Goal: Book appointment/travel/reservation: Book appointment/travel/reservation

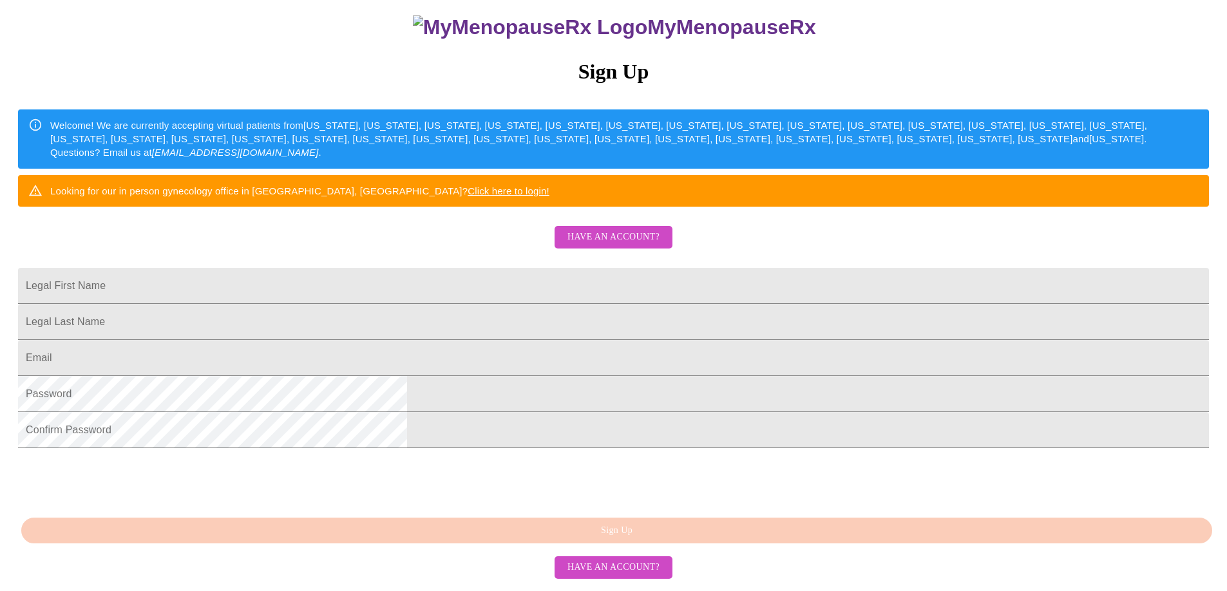
scroll to position [223, 0]
click at [477, 268] on input "Legal First Name" at bounding box center [613, 286] width 1191 height 36
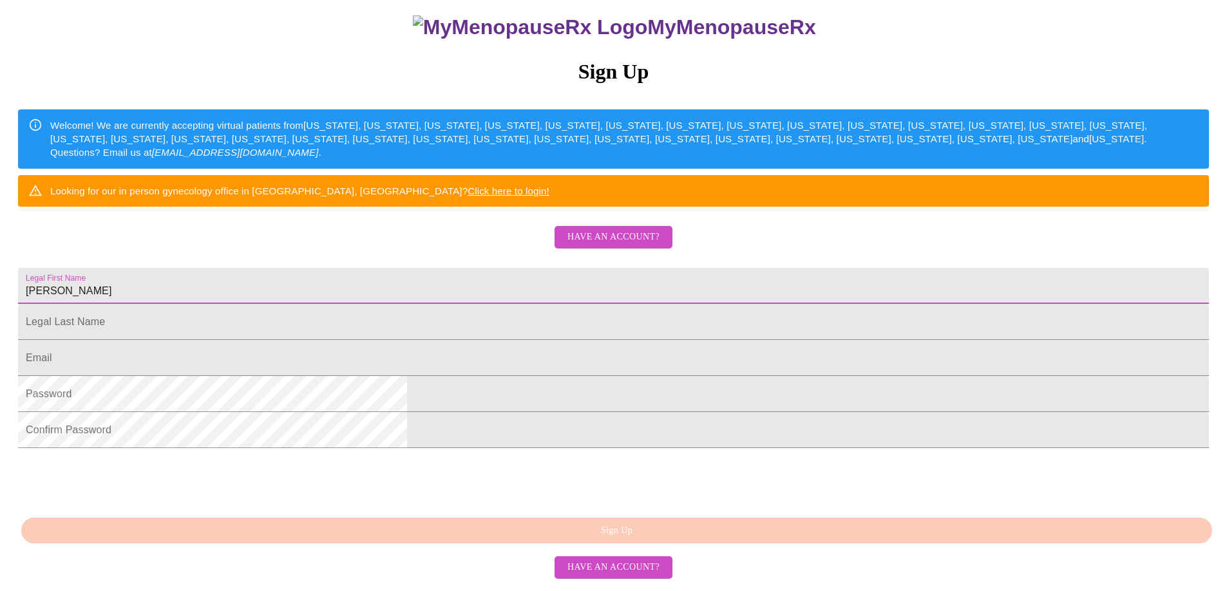
type input "[PERSON_NAME]"
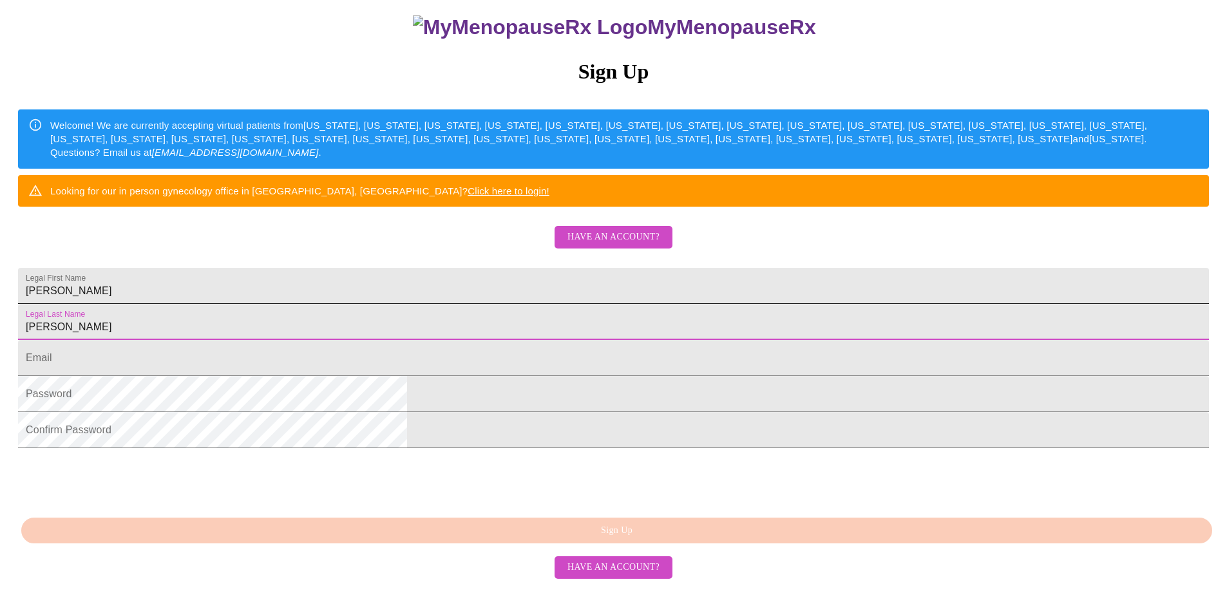
type input "[PERSON_NAME]"
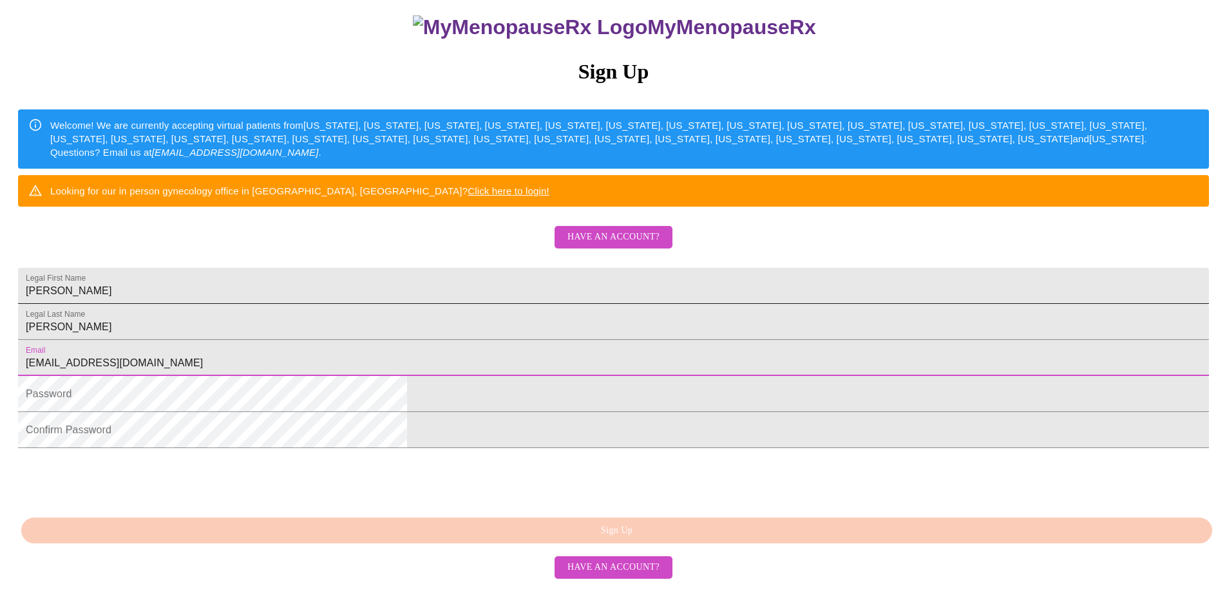
type input "[EMAIL_ADDRESS][DOMAIN_NAME]"
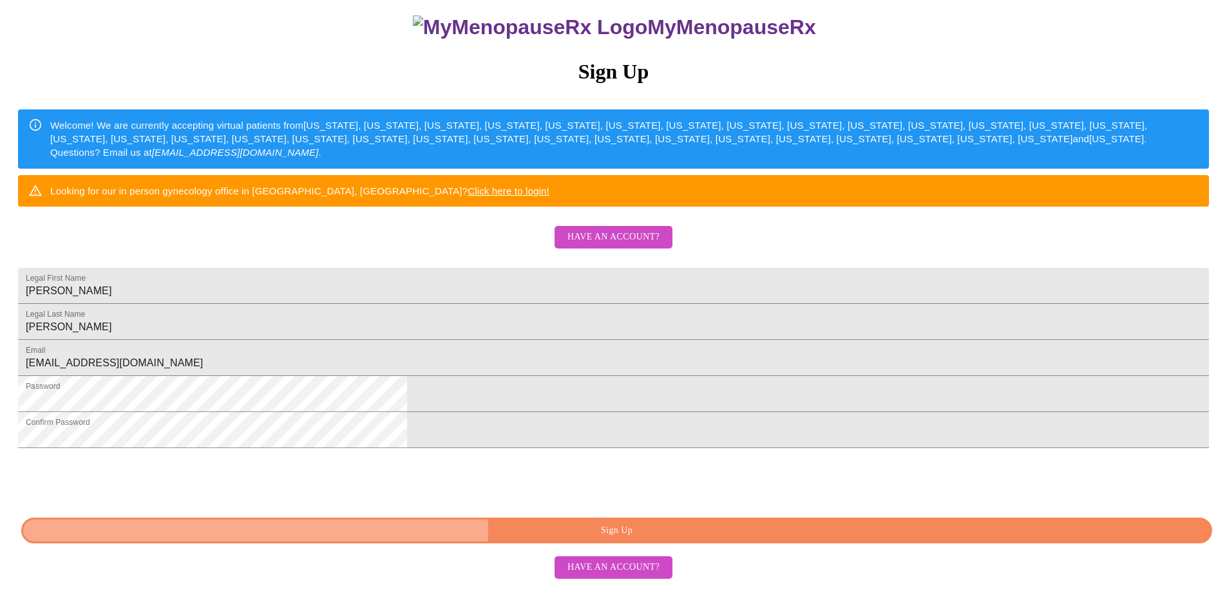
click at [656, 538] on span "Sign Up" at bounding box center [616, 531] width 1161 height 16
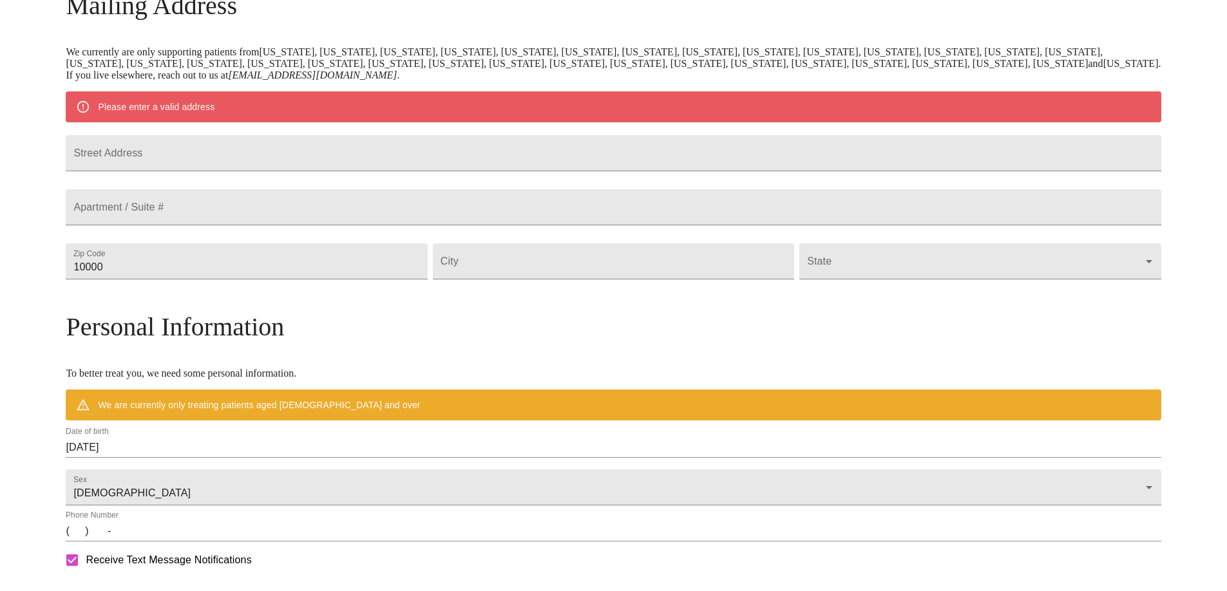
scroll to position [172, 0]
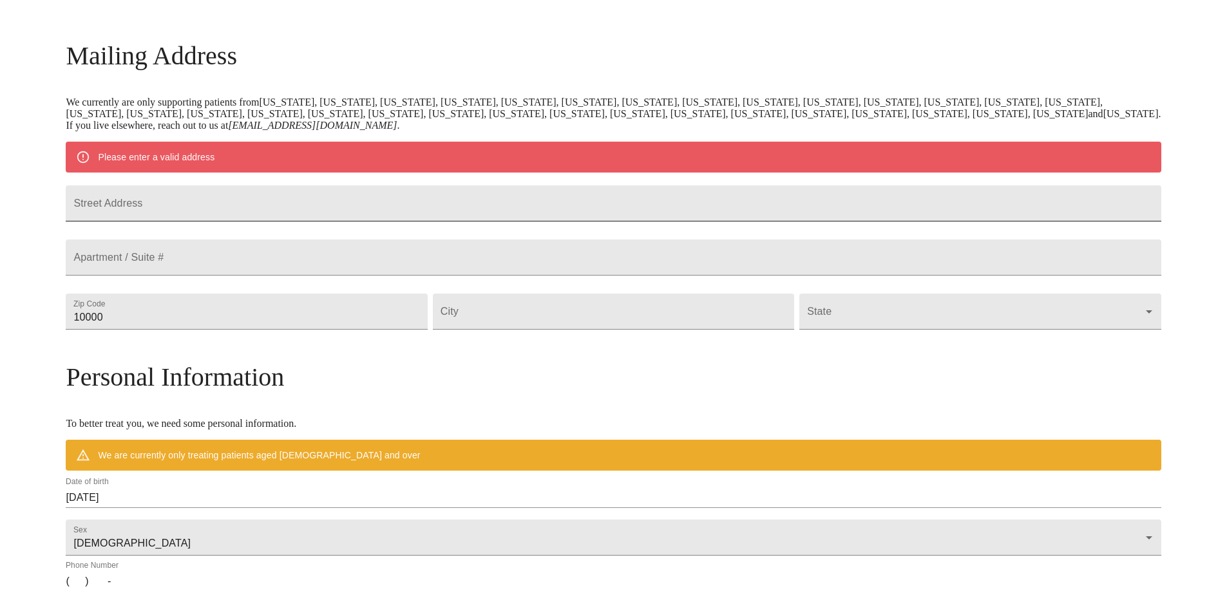
click at [379, 205] on input "Street Address" at bounding box center [613, 203] width 1095 height 36
type input "8938 W. Hilton Avenue"
type input "85353"
type input "Tolleson"
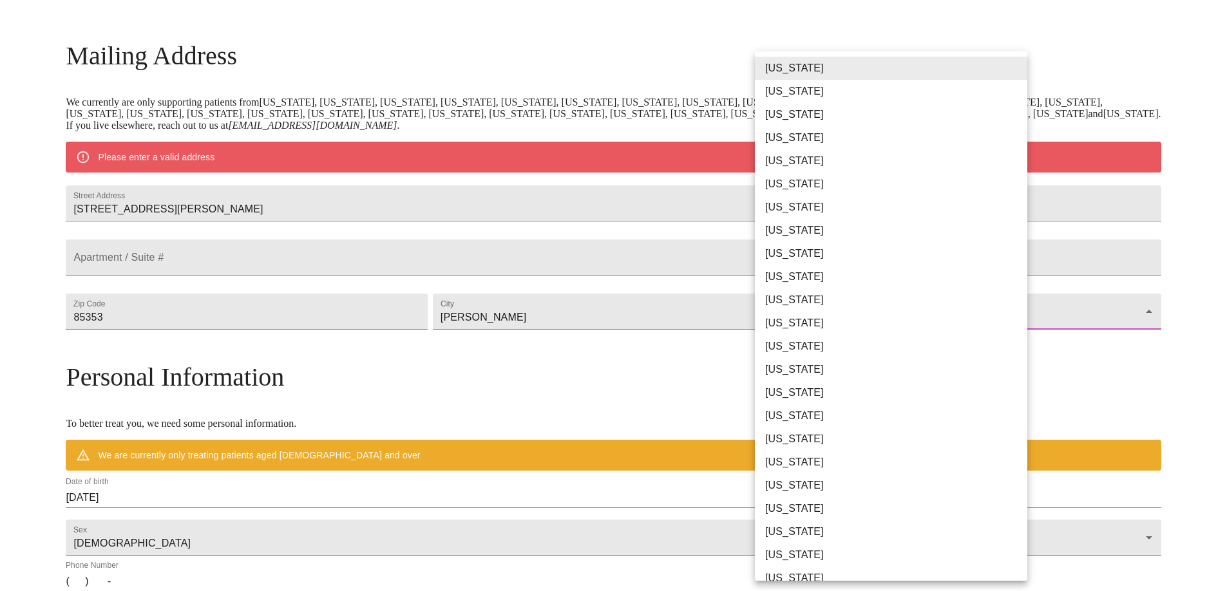
click at [1017, 343] on body "MyMenopauseRx Welcome to MyMenopauseRx Since it's your first time here, you'll …" at bounding box center [613, 335] width 1216 height 1004
click at [827, 119] on li "Arizona" at bounding box center [891, 114] width 272 height 23
type input "Arizona"
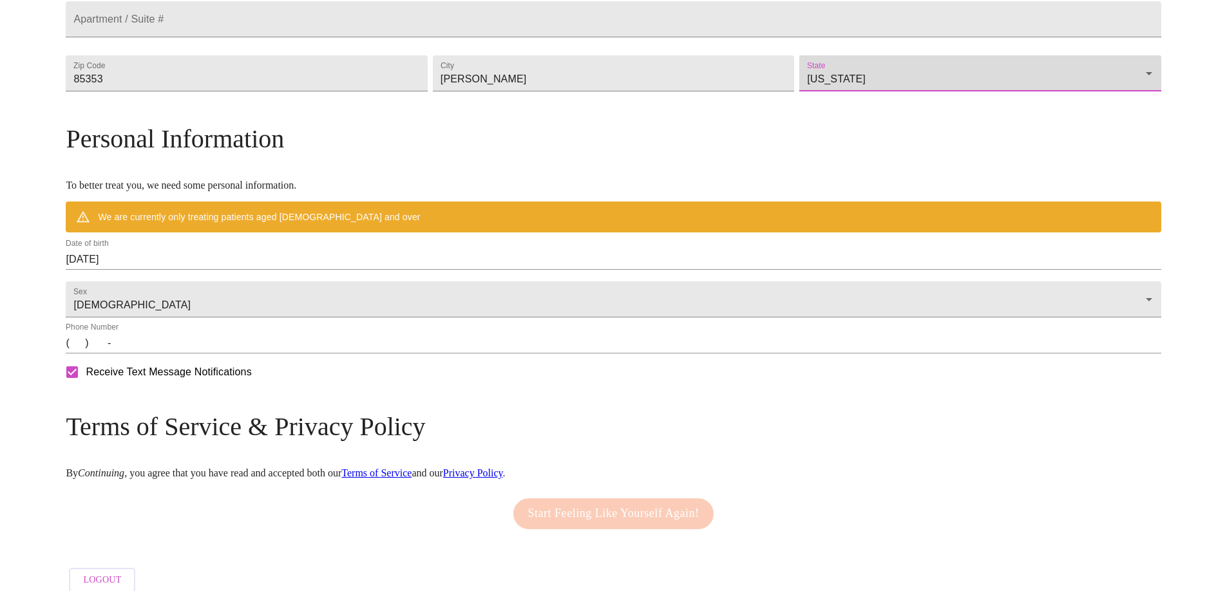
scroll to position [375, 0]
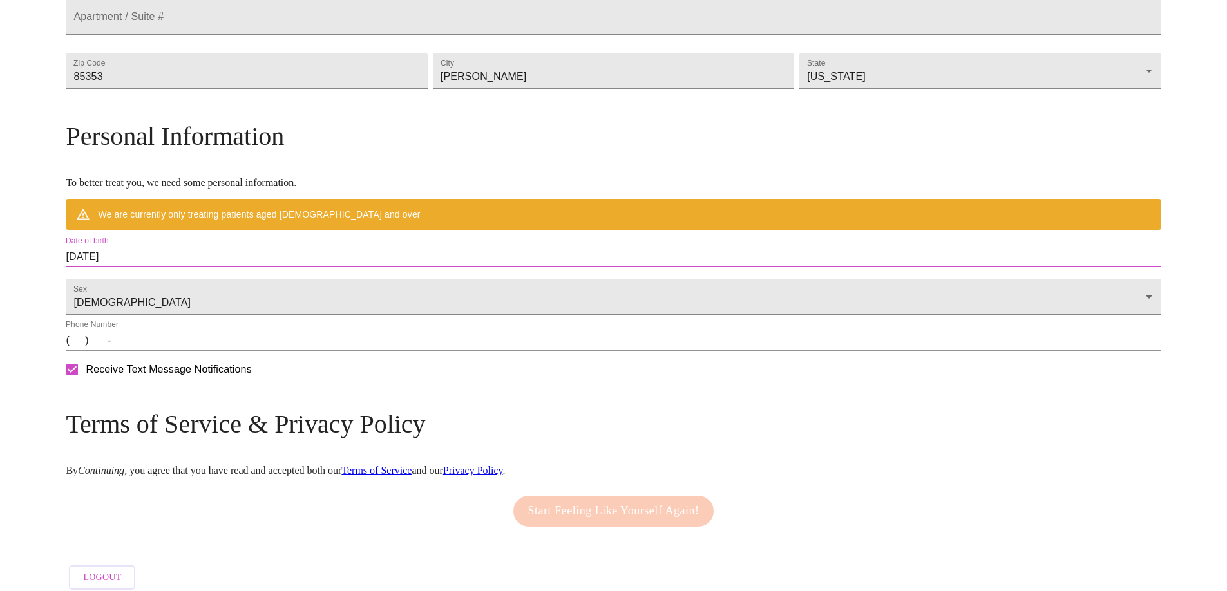
click at [285, 267] on input "09/11/2025" at bounding box center [613, 257] width 1095 height 21
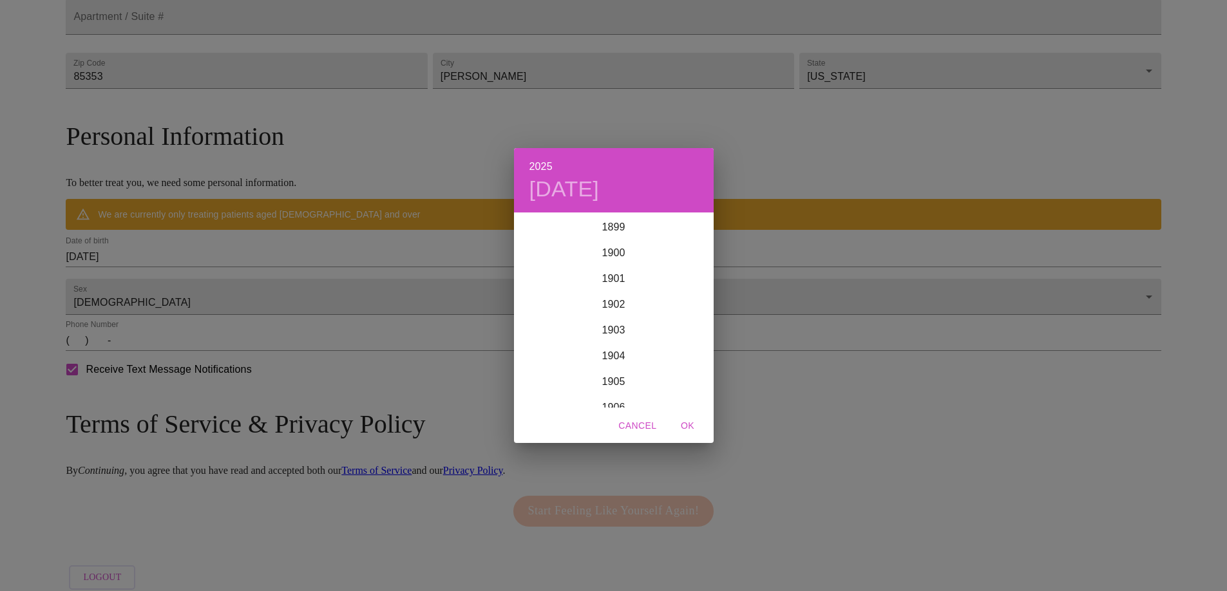
scroll to position [3168, 0]
click at [629, 424] on span "Cancel" at bounding box center [637, 426] width 38 height 16
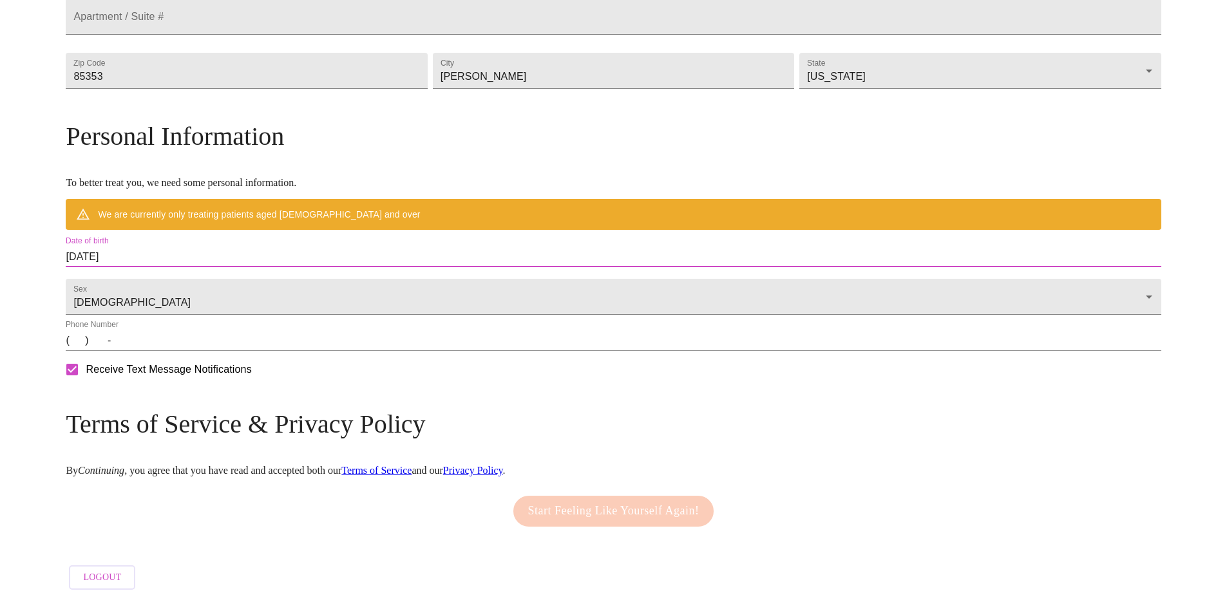
click at [210, 267] on input "09/11/2025" at bounding box center [613, 257] width 1095 height 21
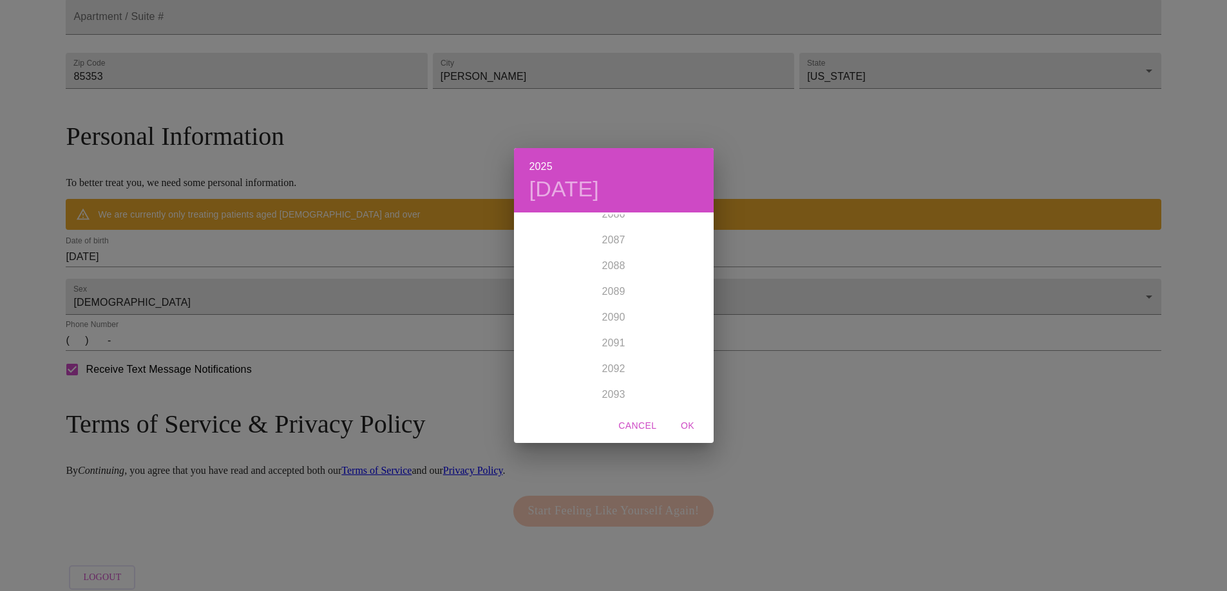
scroll to position [4843, 0]
click at [582, 183] on h4 "Thu, Sep 11" at bounding box center [564, 189] width 70 height 27
drag, startPoint x: 548, startPoint y: 165, endPoint x: 558, endPoint y: 183, distance: 20.2
click at [548, 165] on h6 "2025" at bounding box center [540, 167] width 23 height 18
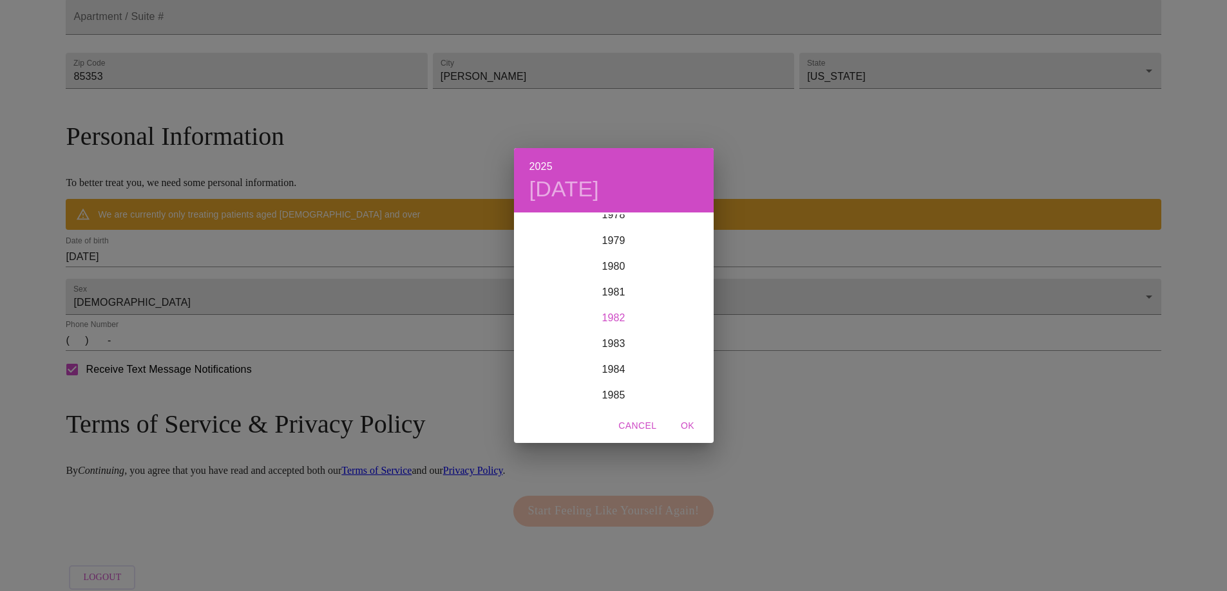
click at [612, 319] on div "1982" at bounding box center [614, 318] width 200 height 26
click at [619, 331] on div "Aug" at bounding box center [613, 335] width 66 height 48
click at [587, 375] on p "31" at bounding box center [588, 374] width 10 height 13
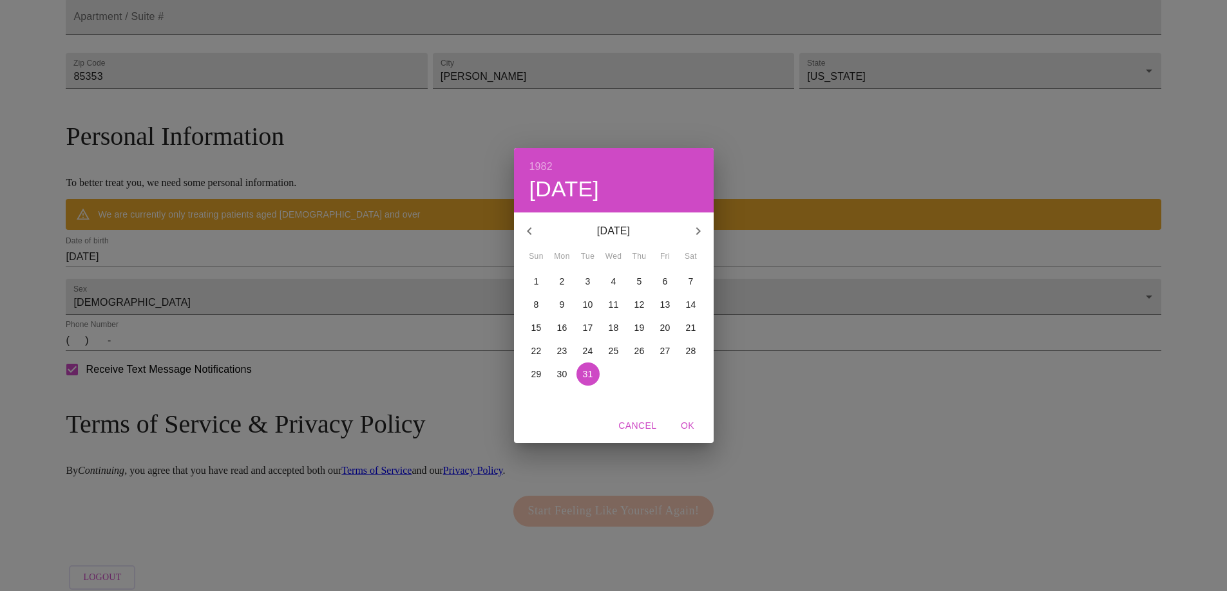
click at [691, 426] on span "OK" at bounding box center [687, 426] width 31 height 16
type input "08/31/1982"
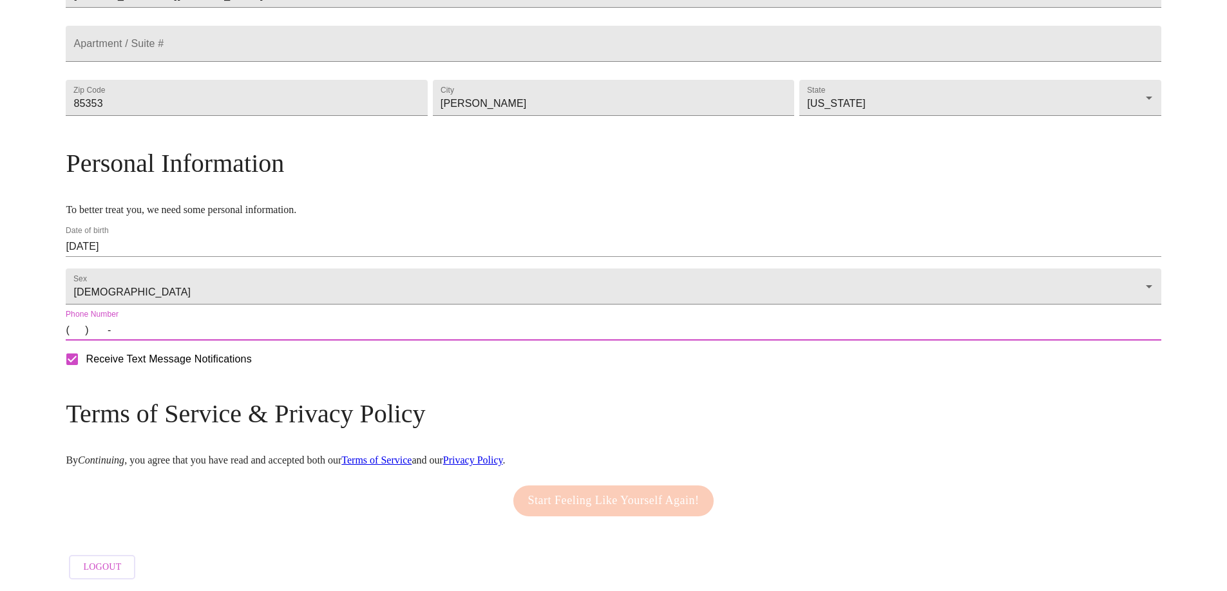
click at [207, 341] on input "(   )    -" at bounding box center [613, 330] width 1095 height 21
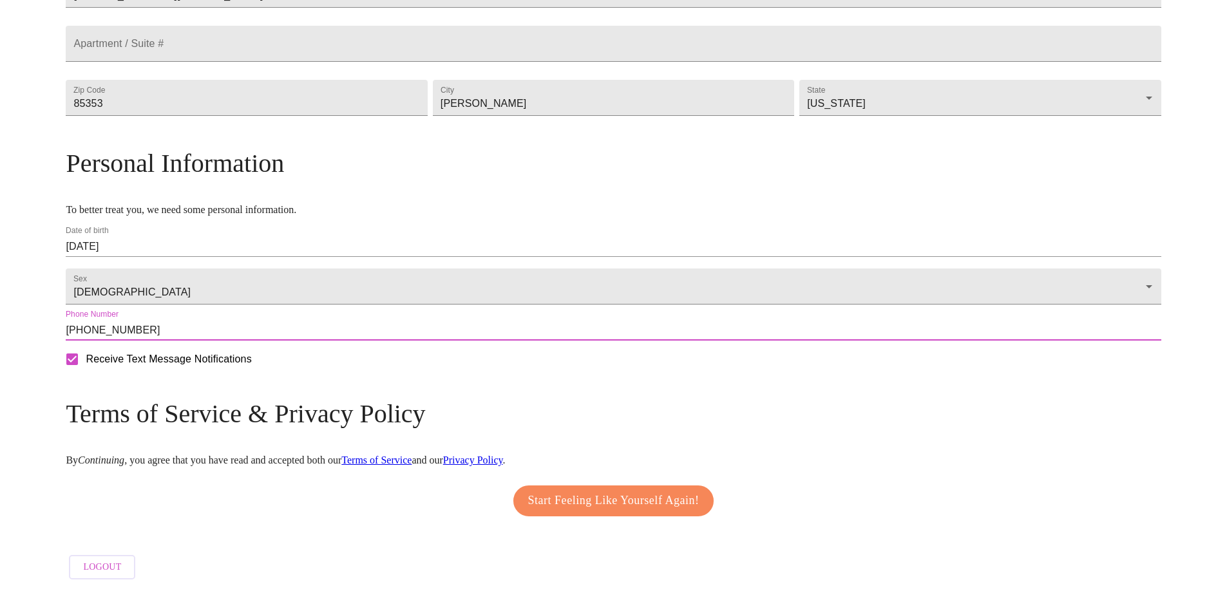
type input "(623) 521-1263"
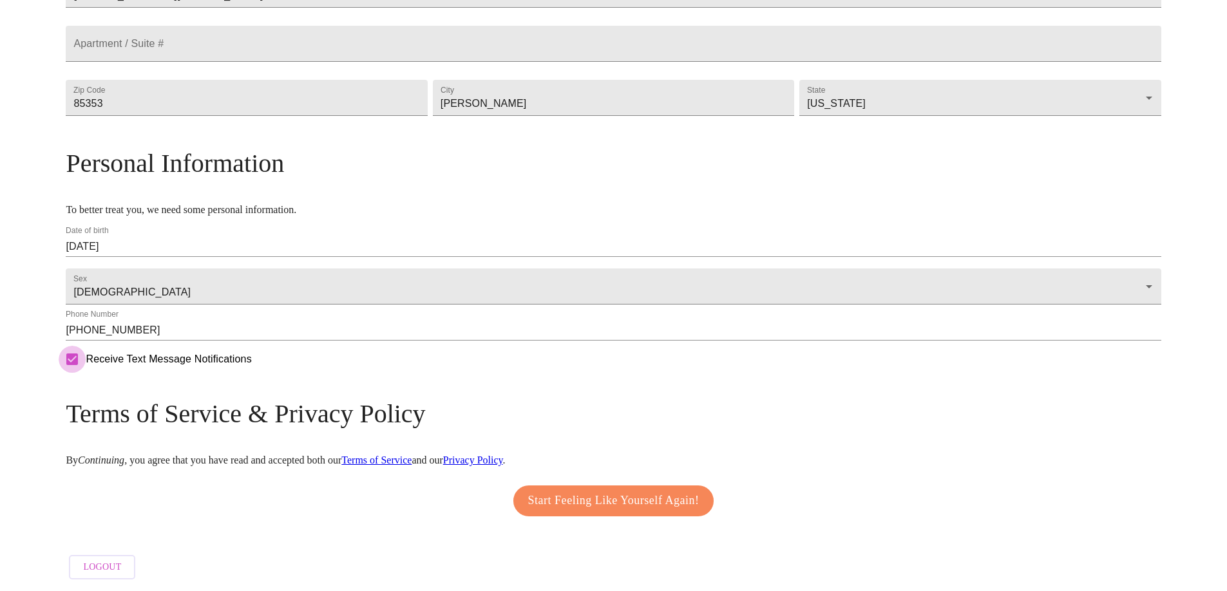
click at [86, 373] on input "Receive Text Message Notifications" at bounding box center [72, 359] width 27 height 27
checkbox input "false"
click at [568, 495] on span "Start Feeling Like Yourself Again!" at bounding box center [613, 501] width 171 height 21
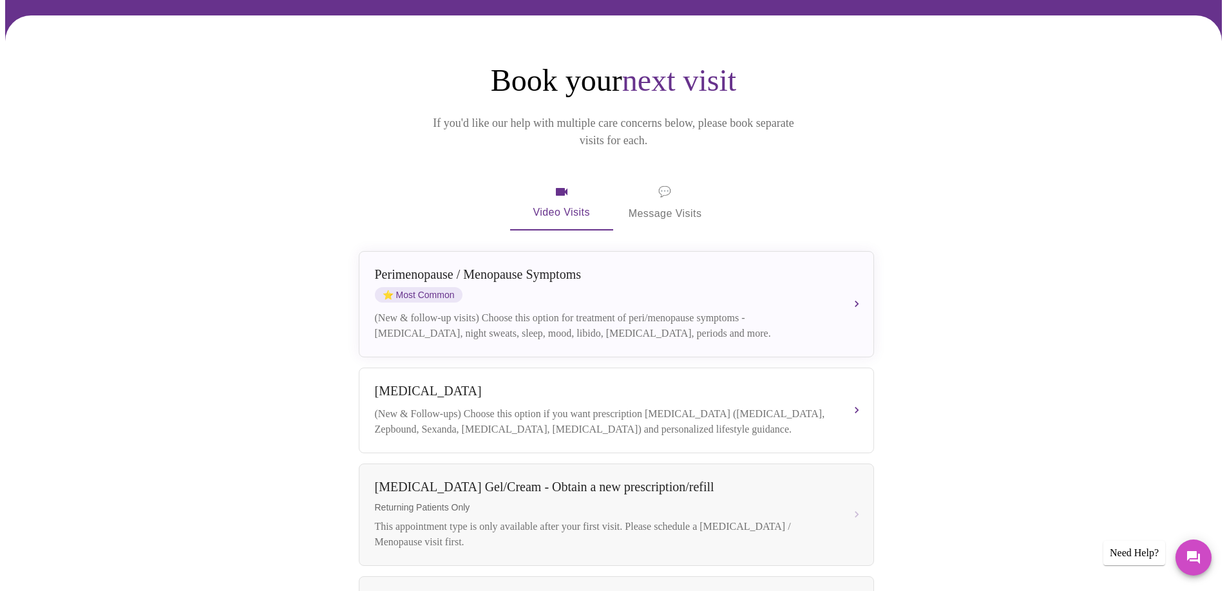
scroll to position [87, 0]
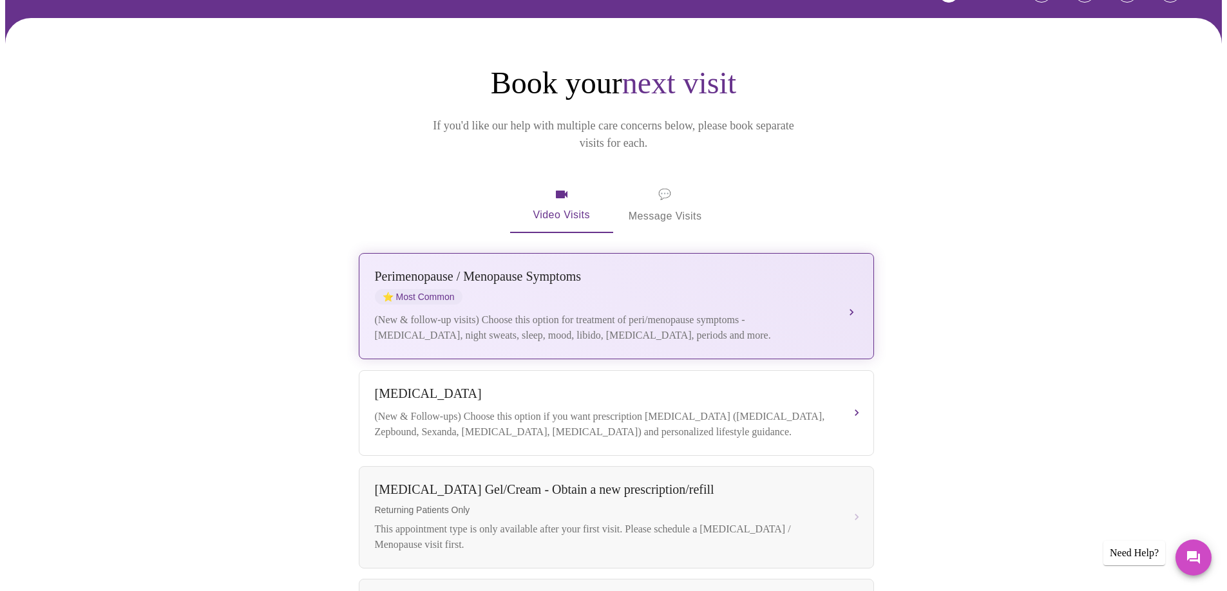
click at [622, 312] on div "(New & follow-up visits) Choose this option for treatment of peri/menopause sym…" at bounding box center [603, 327] width 457 height 31
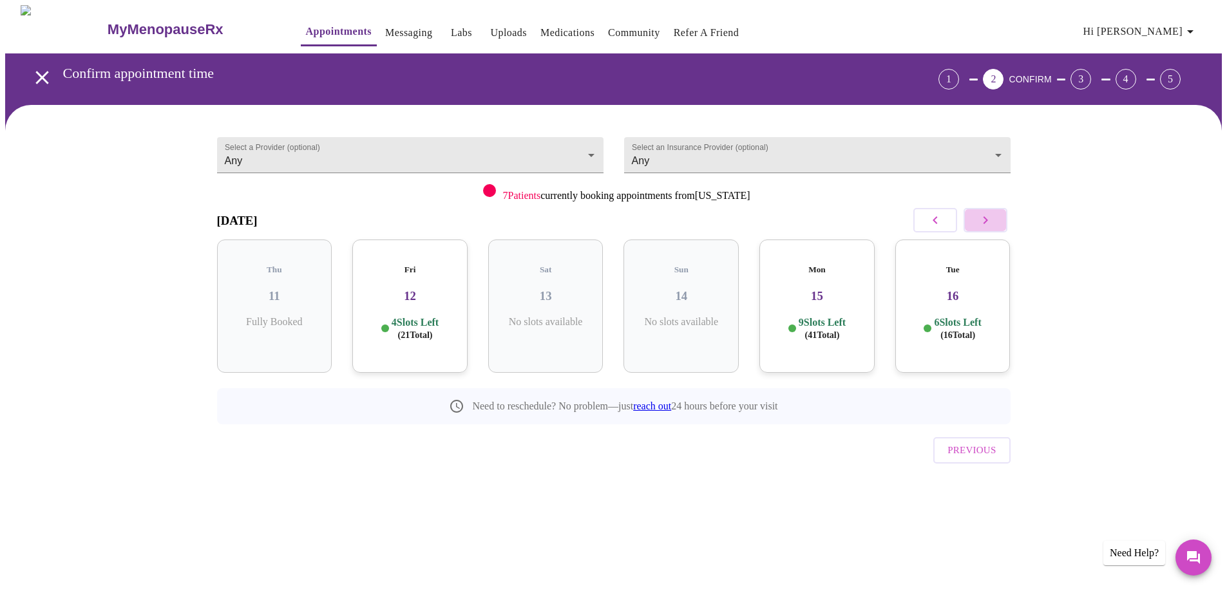
click at [982, 221] on icon "button" at bounding box center [985, 220] width 15 height 15
click at [413, 316] on p "9 Slots Left ( 25 Total)" at bounding box center [415, 328] width 47 height 25
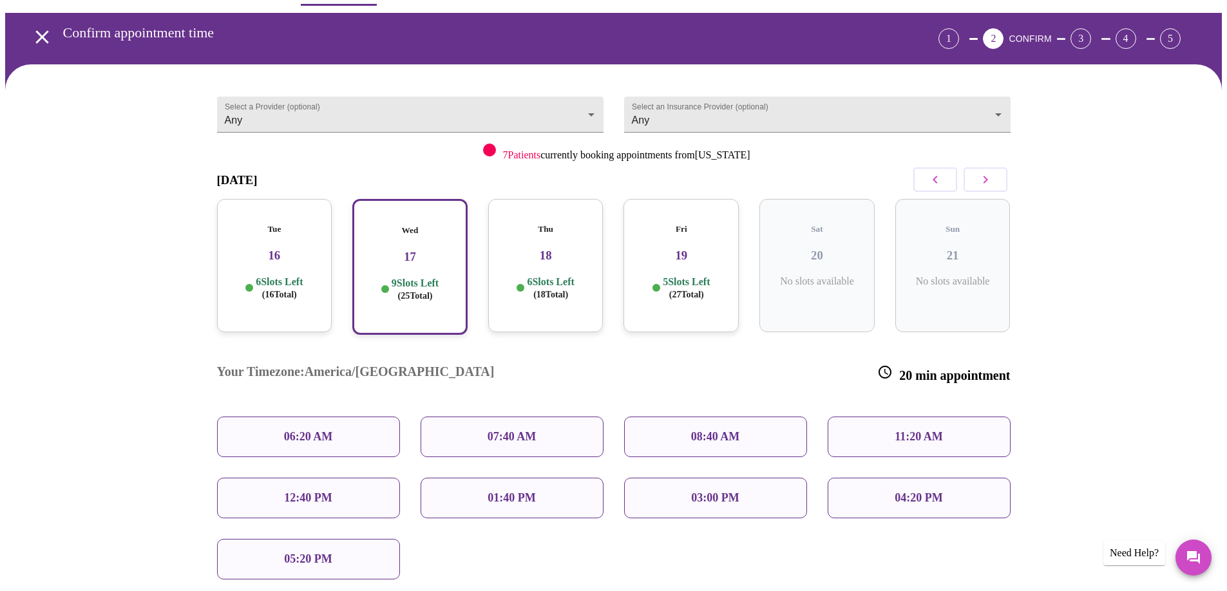
scroll to position [50, 0]
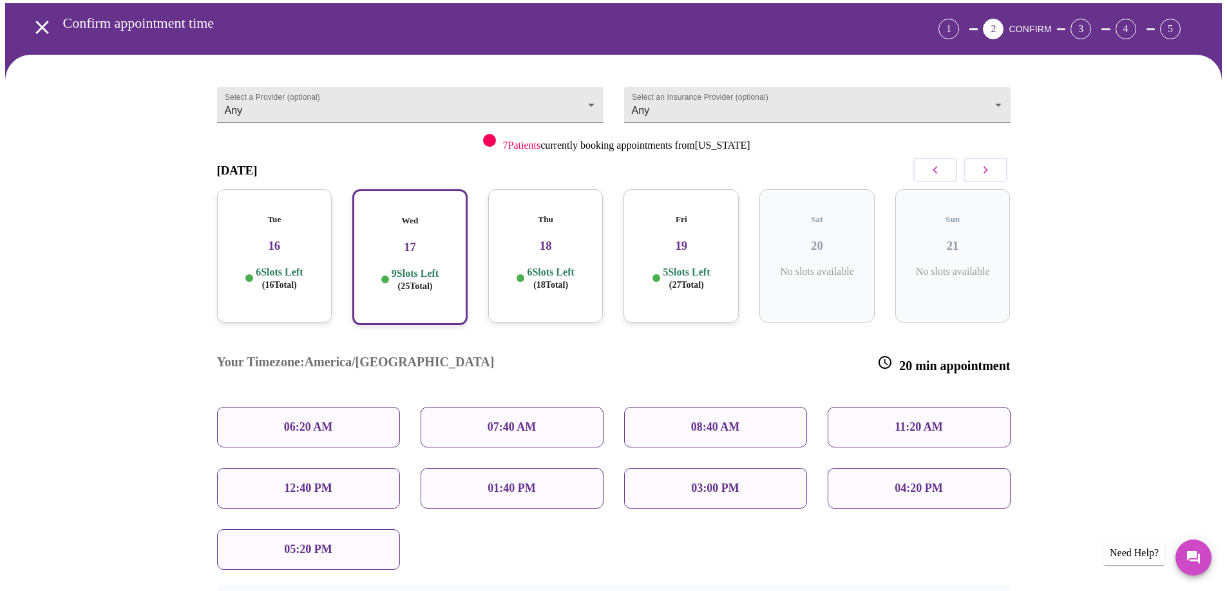
click at [676, 468] on div "03:00 PM" at bounding box center [715, 488] width 183 height 41
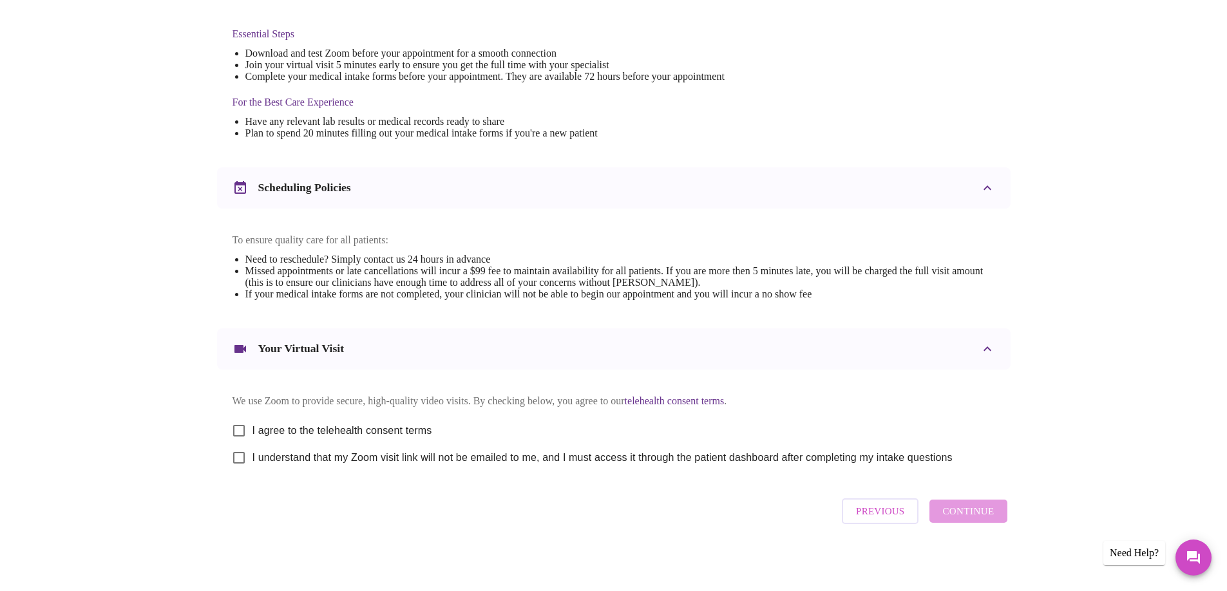
scroll to position [343, 0]
click at [236, 419] on input "I agree to the telehealth consent terms" at bounding box center [238, 428] width 27 height 27
checkbox input "true"
click at [238, 454] on input "I understand that my Zoom visit link will not be emailed to me, and I must acce…" at bounding box center [238, 455] width 27 height 27
checkbox input "true"
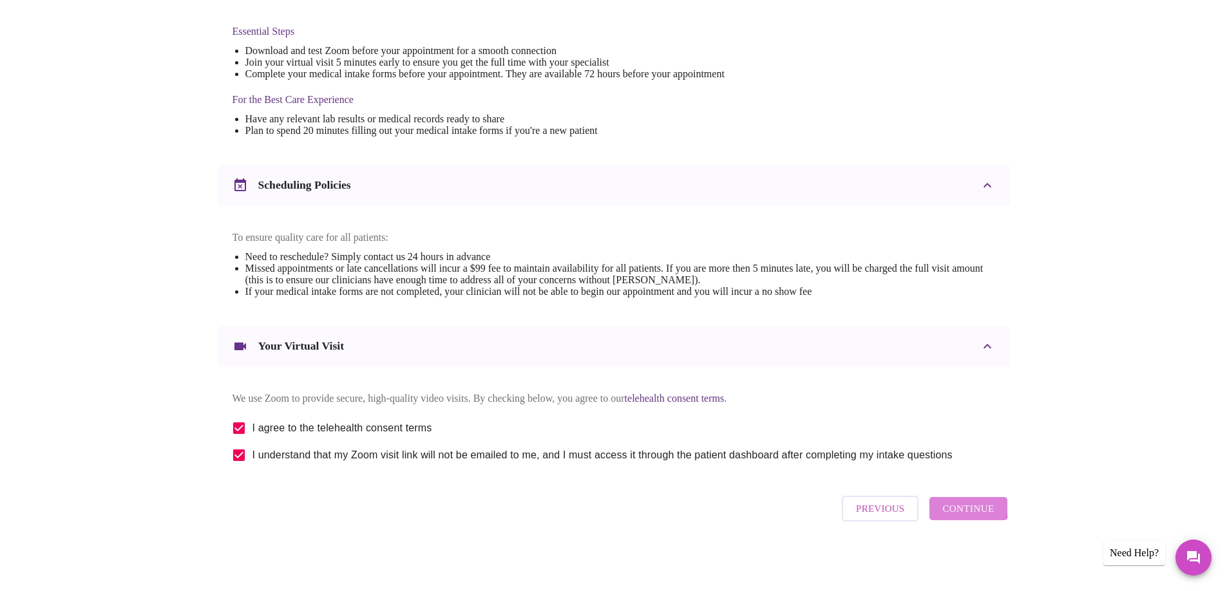
click at [963, 510] on span "Continue" at bounding box center [968, 508] width 52 height 17
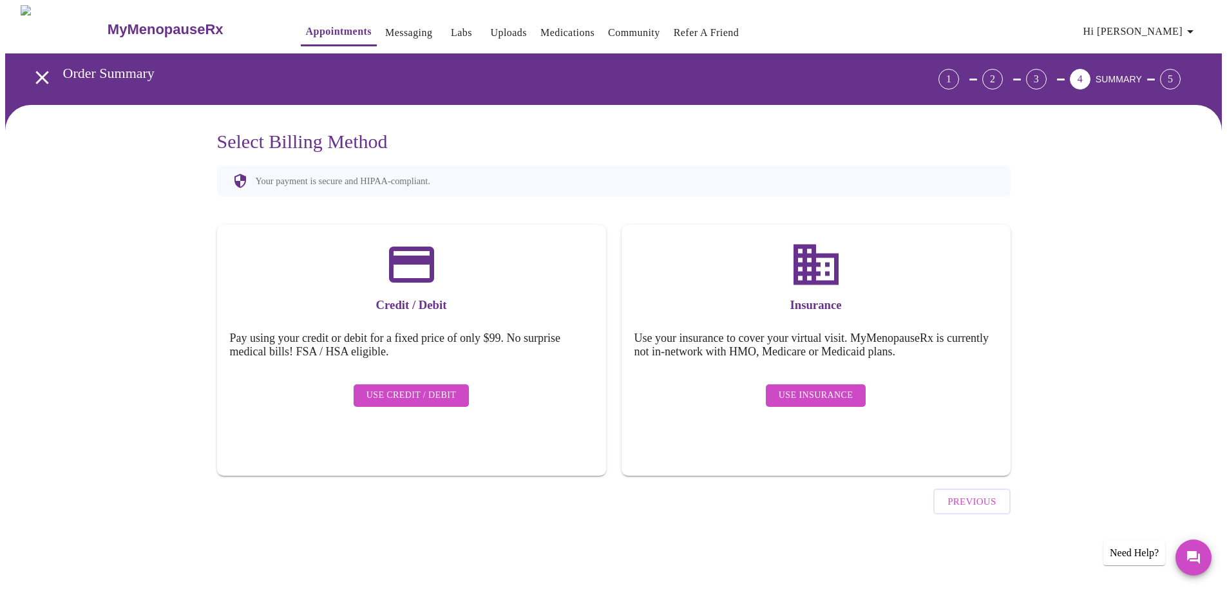
click at [803, 388] on span "Use Insurance" at bounding box center [816, 396] width 74 height 16
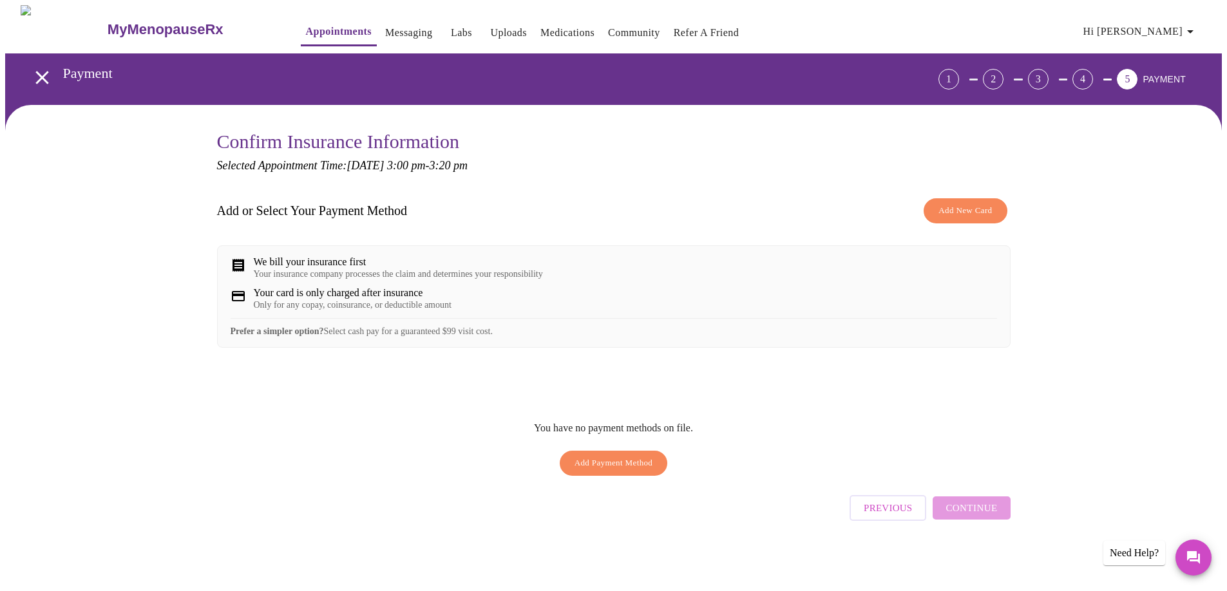
click at [950, 209] on span "Add New Card" at bounding box center [964, 210] width 53 height 15
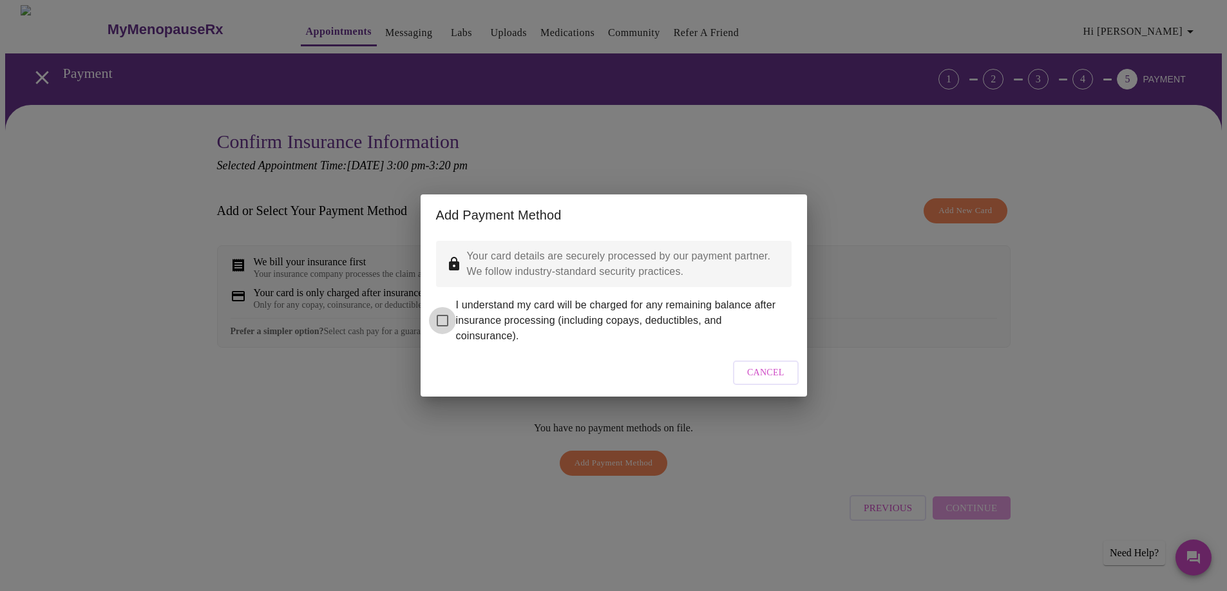
click at [443, 311] on input "I understand my card will be charged for any remaining balance after insurance …" at bounding box center [442, 320] width 27 height 27
checkbox input "true"
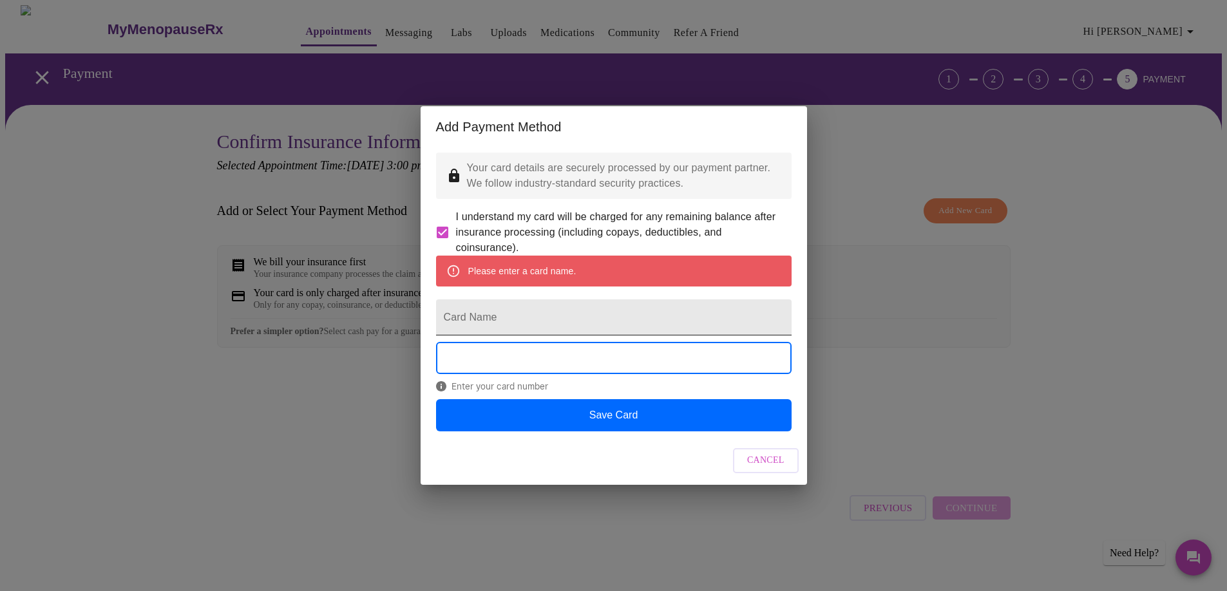
click at [512, 316] on input "Card Name" at bounding box center [613, 317] width 355 height 36
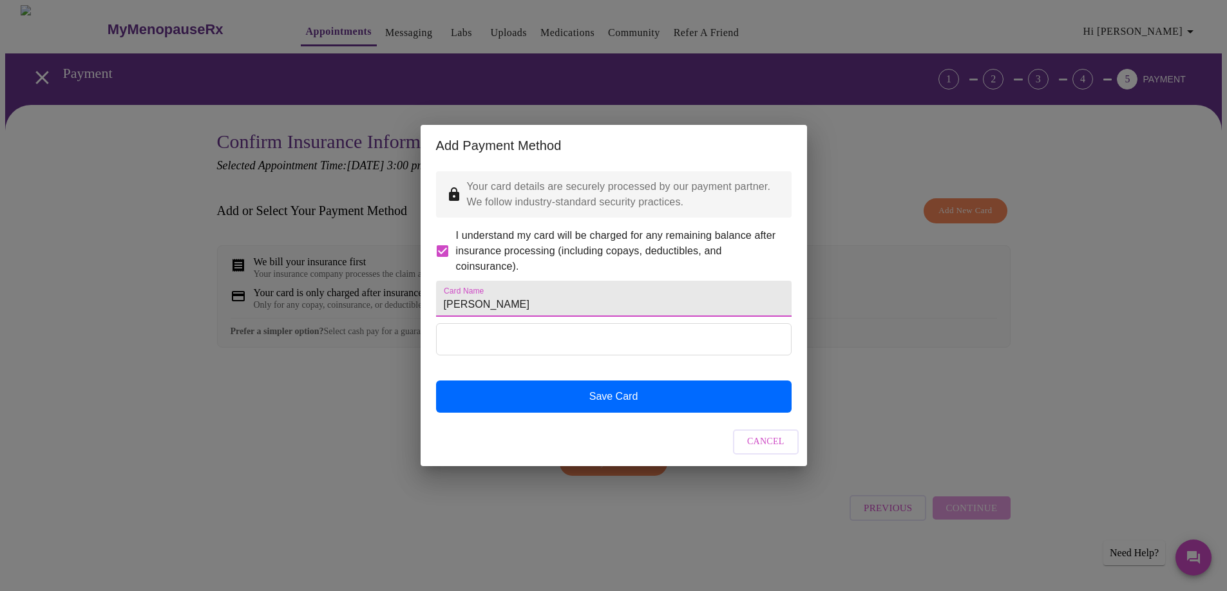
type input "Shannon Mead"
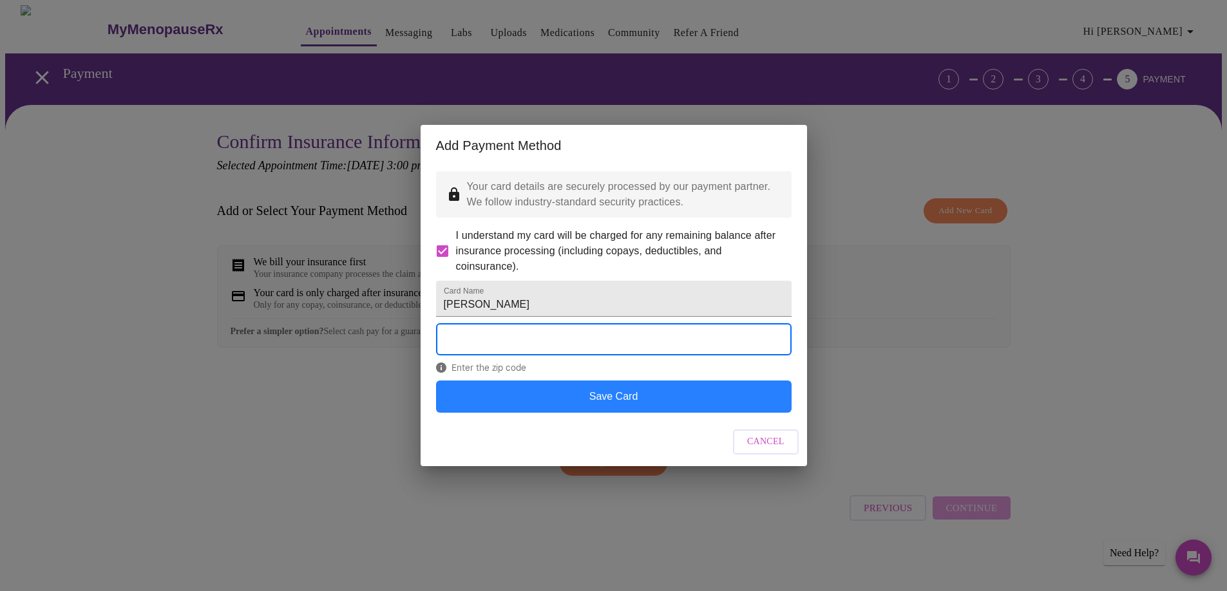
click at [593, 411] on button "Save Card" at bounding box center [613, 397] width 355 height 32
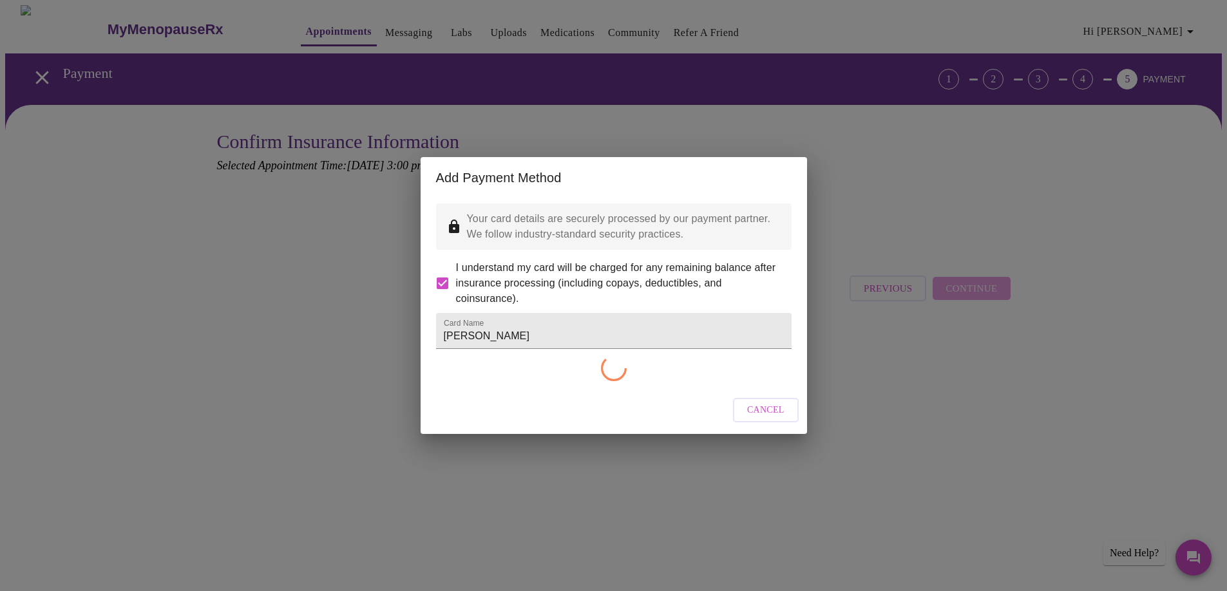
checkbox input "false"
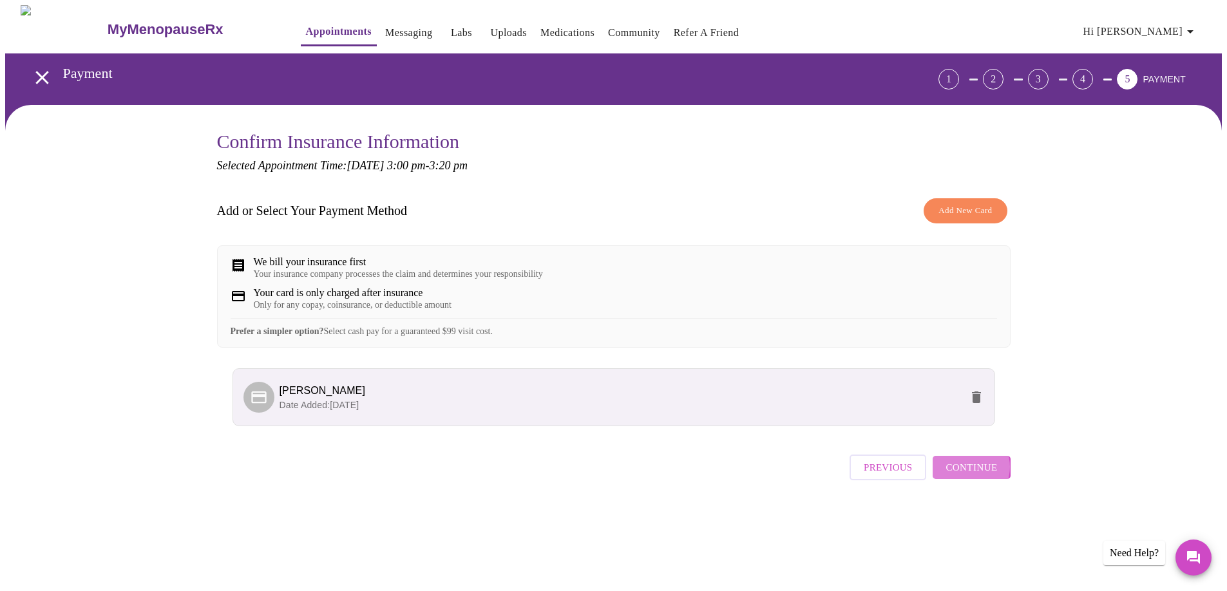
click at [969, 476] on span "Continue" at bounding box center [971, 467] width 52 height 17
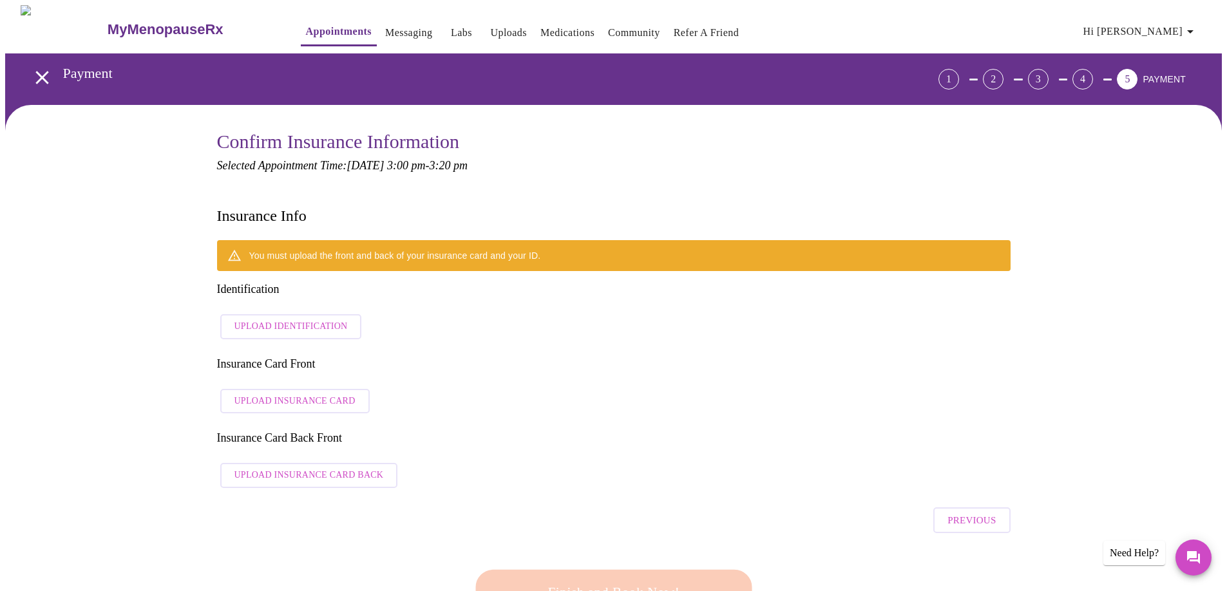
click at [324, 319] on span "Upload Identification" at bounding box center [290, 327] width 113 height 16
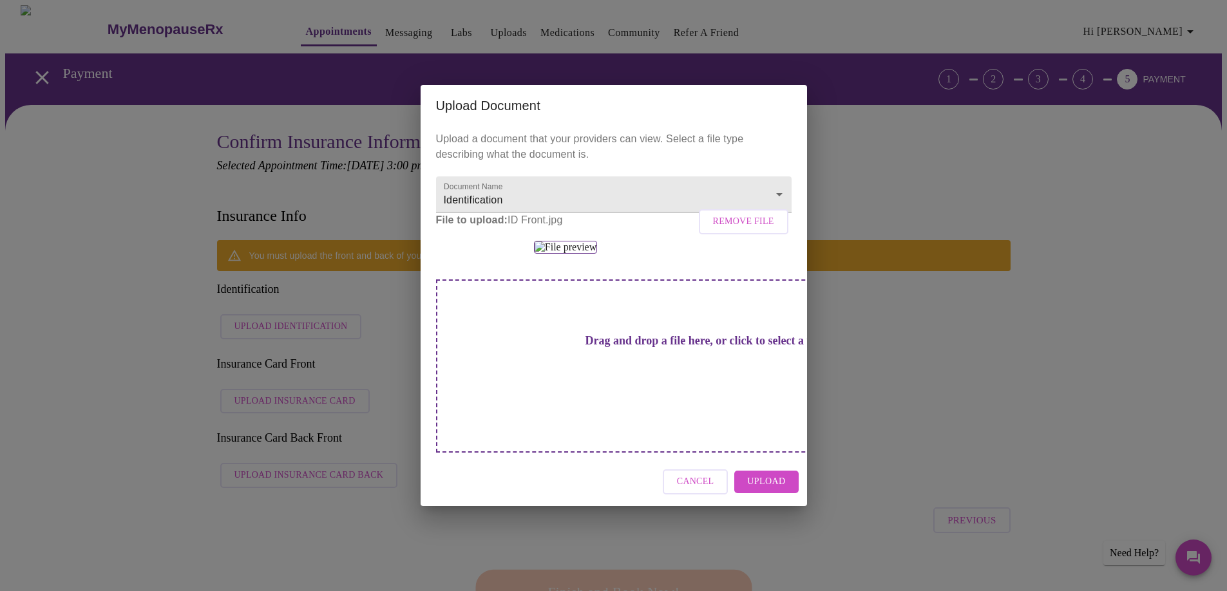
scroll to position [52, 0]
click at [772, 490] on span "Upload" at bounding box center [766, 482] width 38 height 16
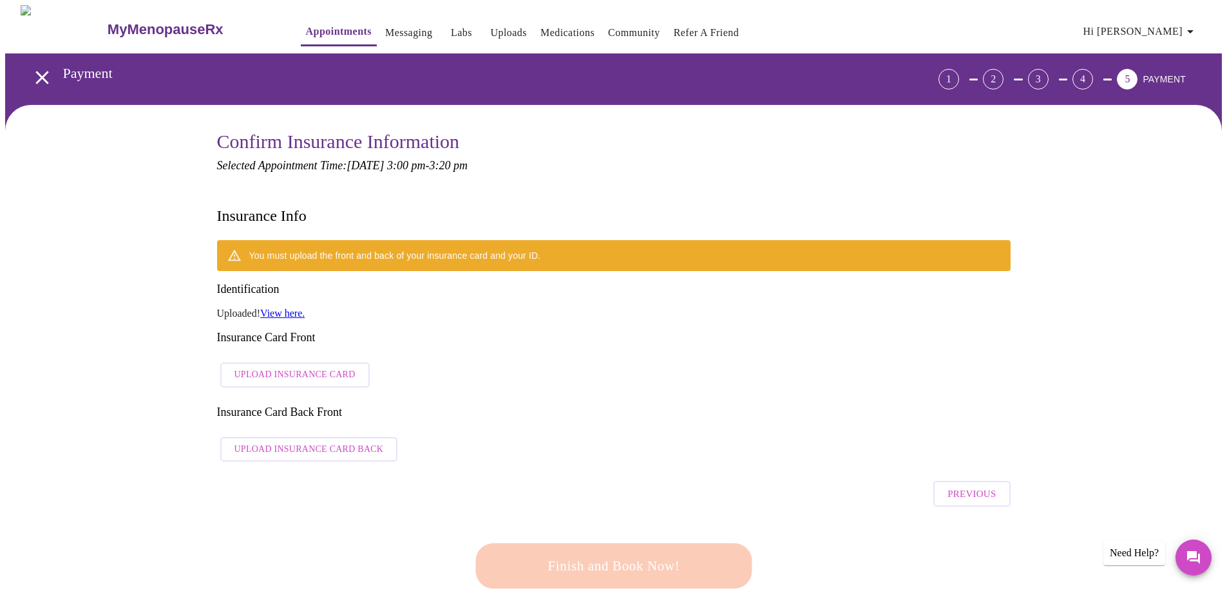
click at [330, 367] on span "Upload Insurance Card" at bounding box center [294, 375] width 121 height 16
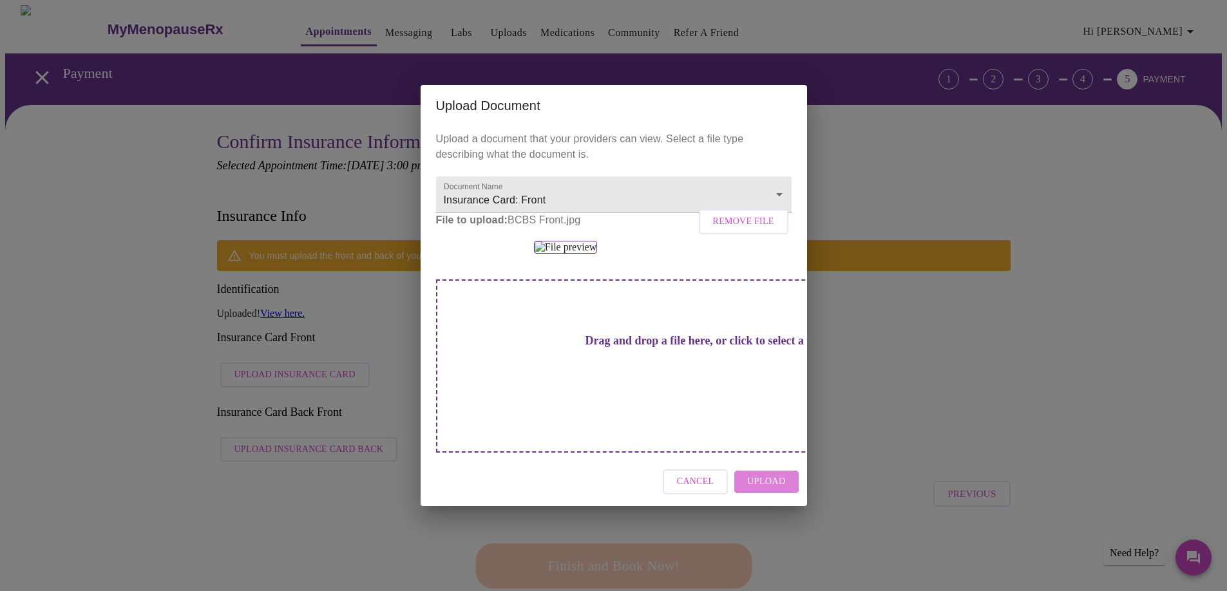
click at [765, 490] on span "Upload" at bounding box center [766, 482] width 38 height 16
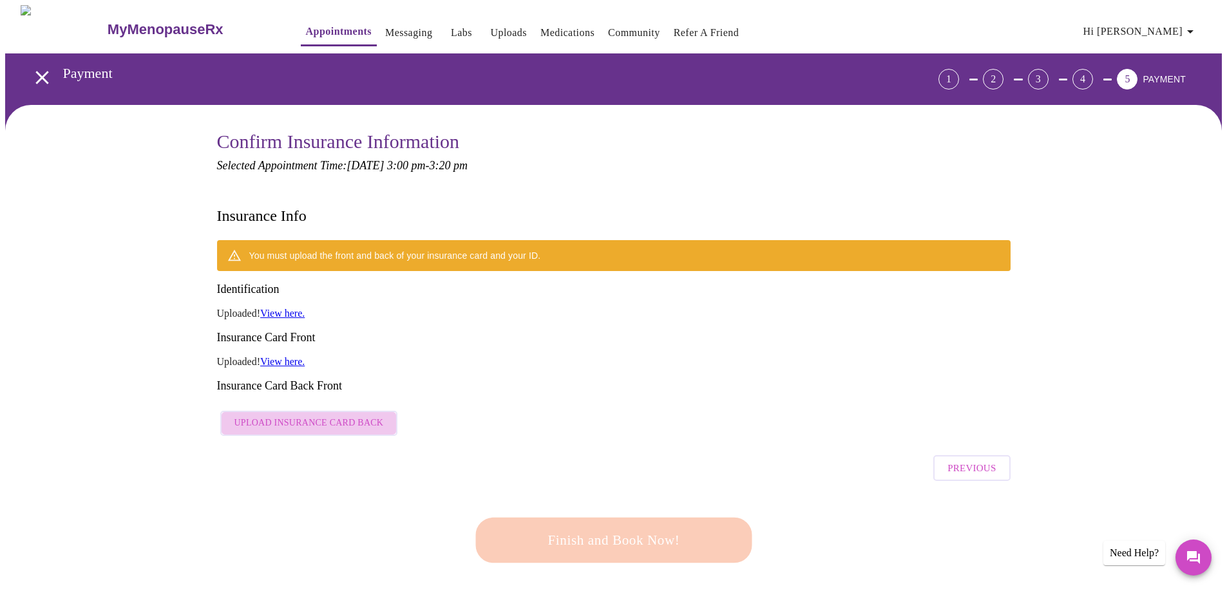
click at [351, 415] on span "Upload Insurance Card Back" at bounding box center [308, 423] width 149 height 16
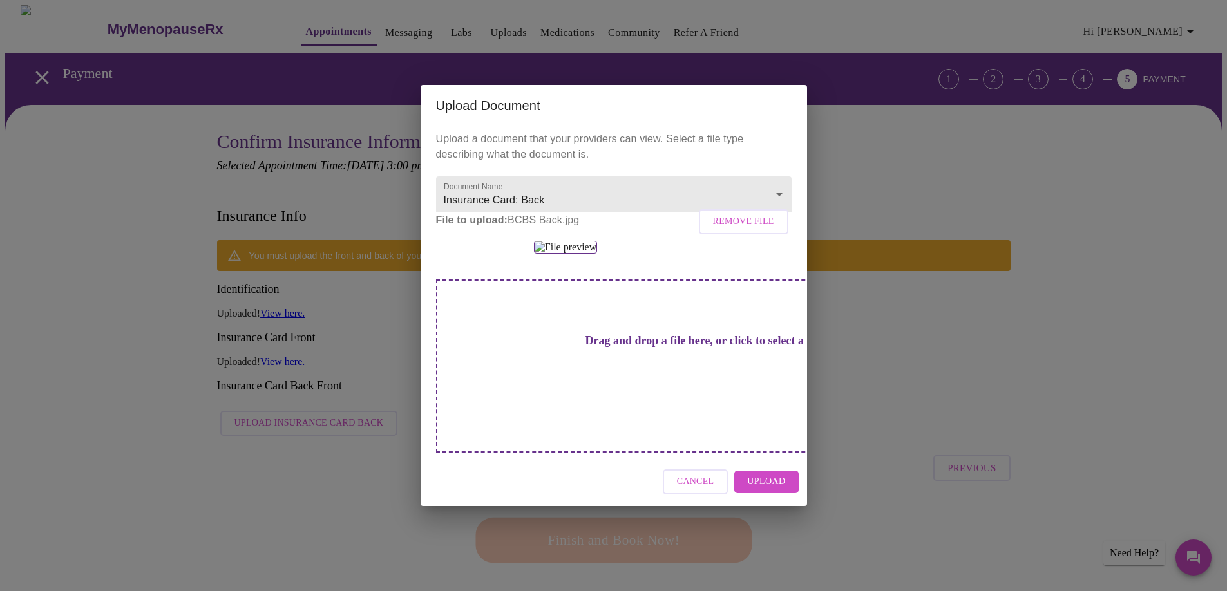
click at [767, 490] on span "Upload" at bounding box center [766, 482] width 38 height 16
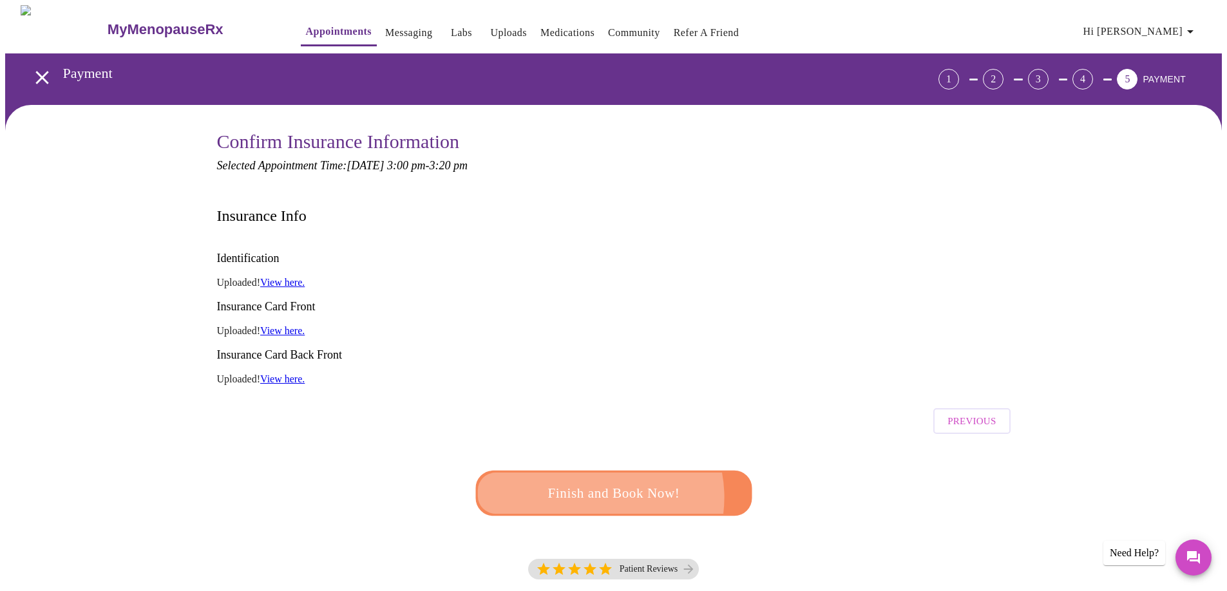
click at [587, 482] on span "Finish and Book Now!" at bounding box center [614, 494] width 238 height 24
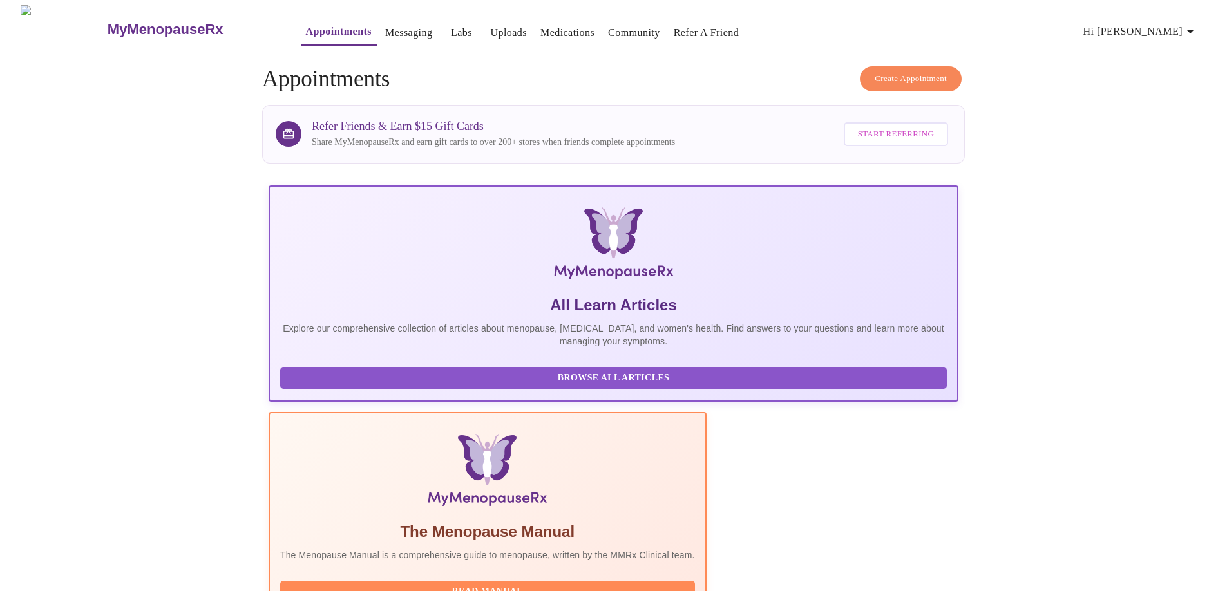
click at [574, 73] on h4 "Create Appointment Appointments" at bounding box center [613, 79] width 703 height 26
click at [385, 27] on link "Messaging" at bounding box center [408, 33] width 47 height 18
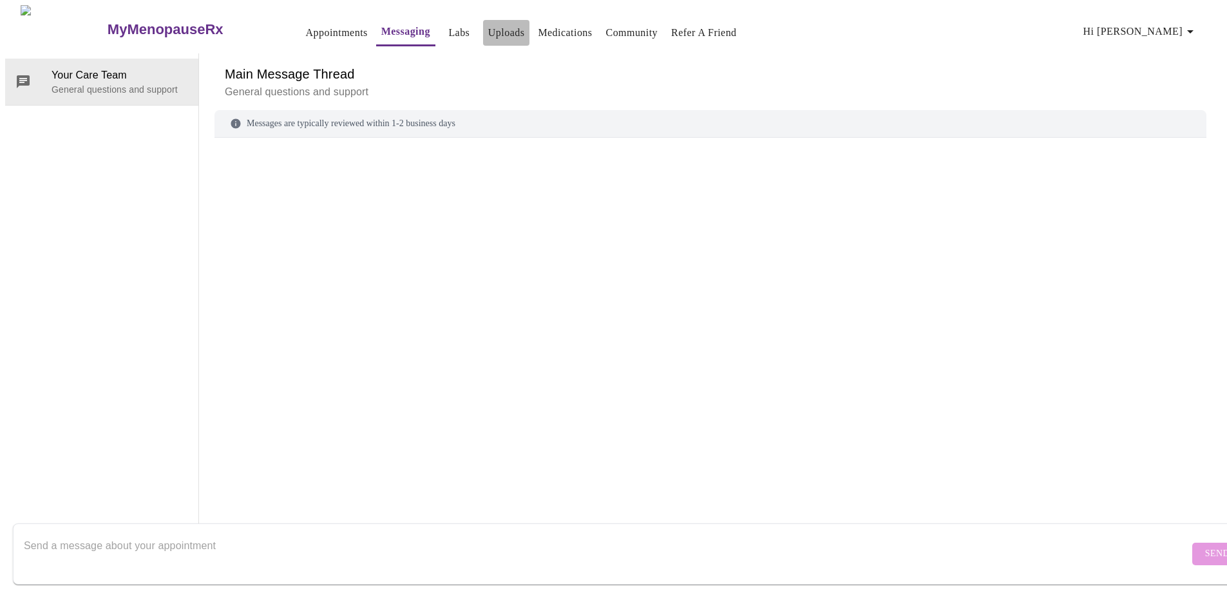
click at [488, 33] on link "Uploads" at bounding box center [506, 33] width 37 height 18
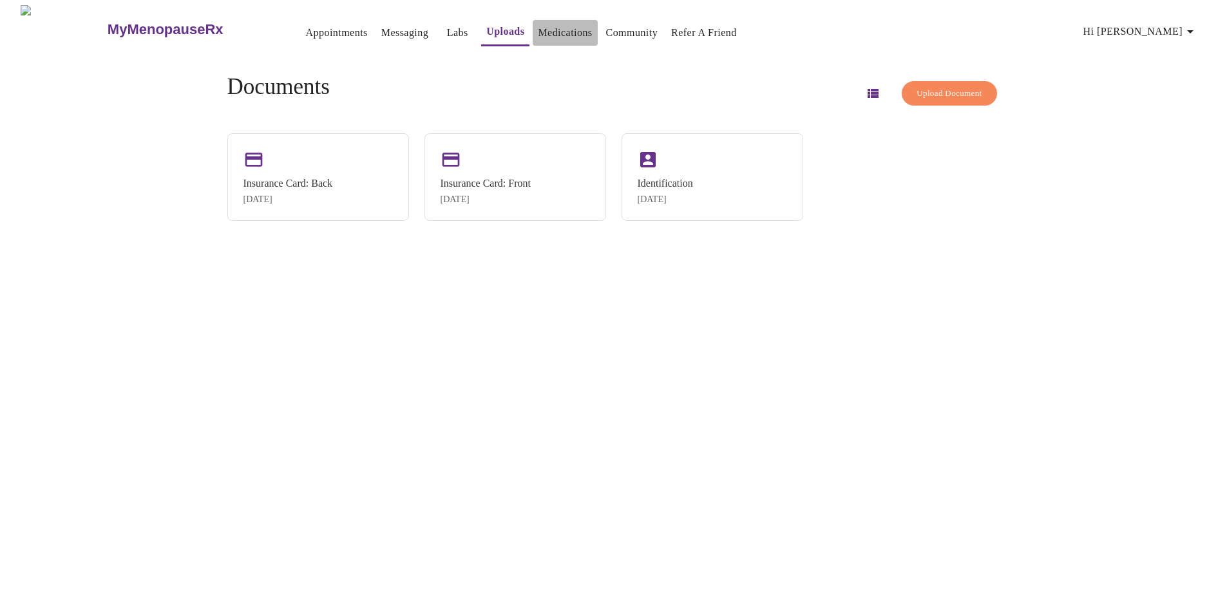
click at [538, 32] on link "Medications" at bounding box center [565, 33] width 54 height 18
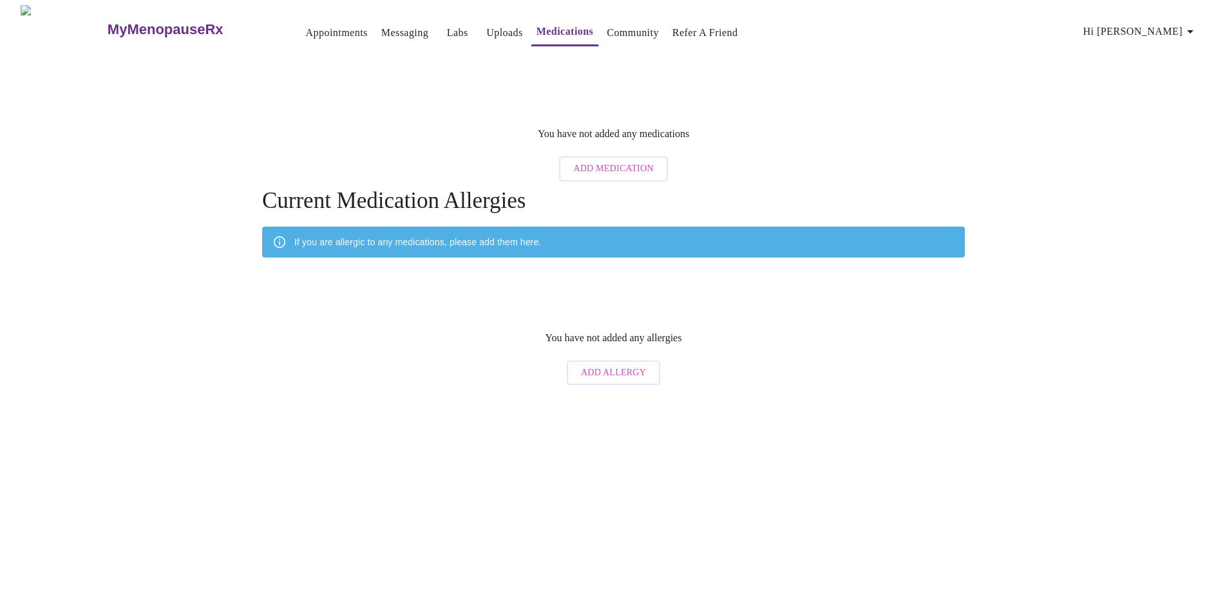
click at [618, 161] on span "Add Medication" at bounding box center [613, 169] width 80 height 16
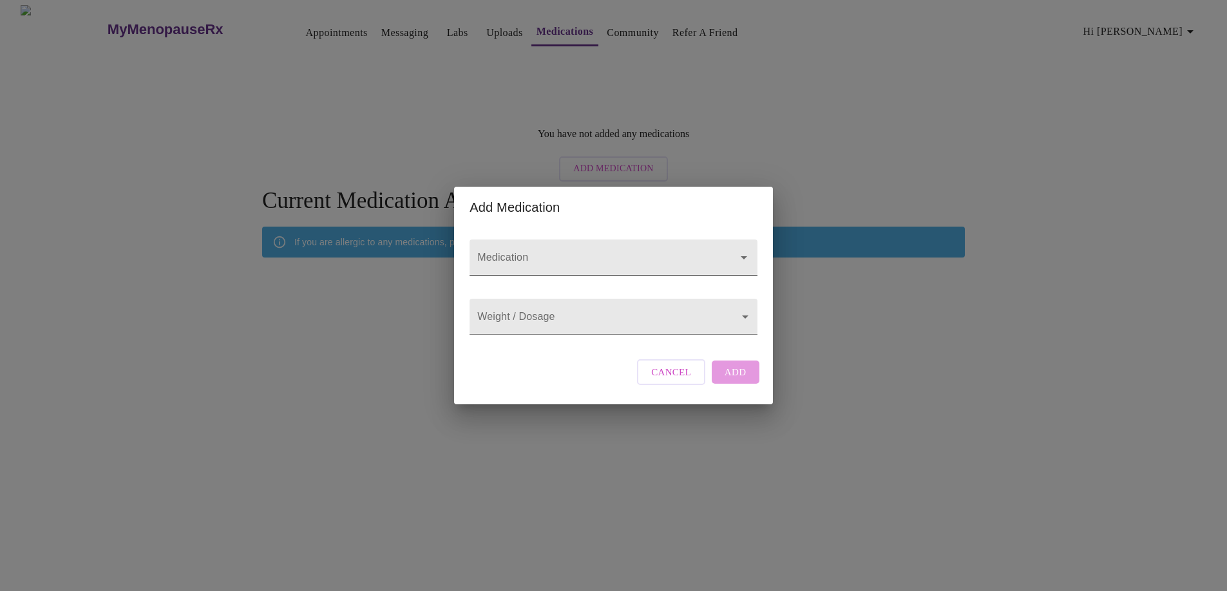
click at [567, 252] on input "Medication" at bounding box center [595, 264] width 240 height 24
click at [562, 279] on li "Simpesse Oral Tablet" at bounding box center [612, 281] width 283 height 23
type input "Simpesse Oral Tablet"
click at [556, 320] on body "MyMenopauseRx Appointments Messaging Labs Uploads Medications Community Refer a…" at bounding box center [613, 198] width 1216 height 386
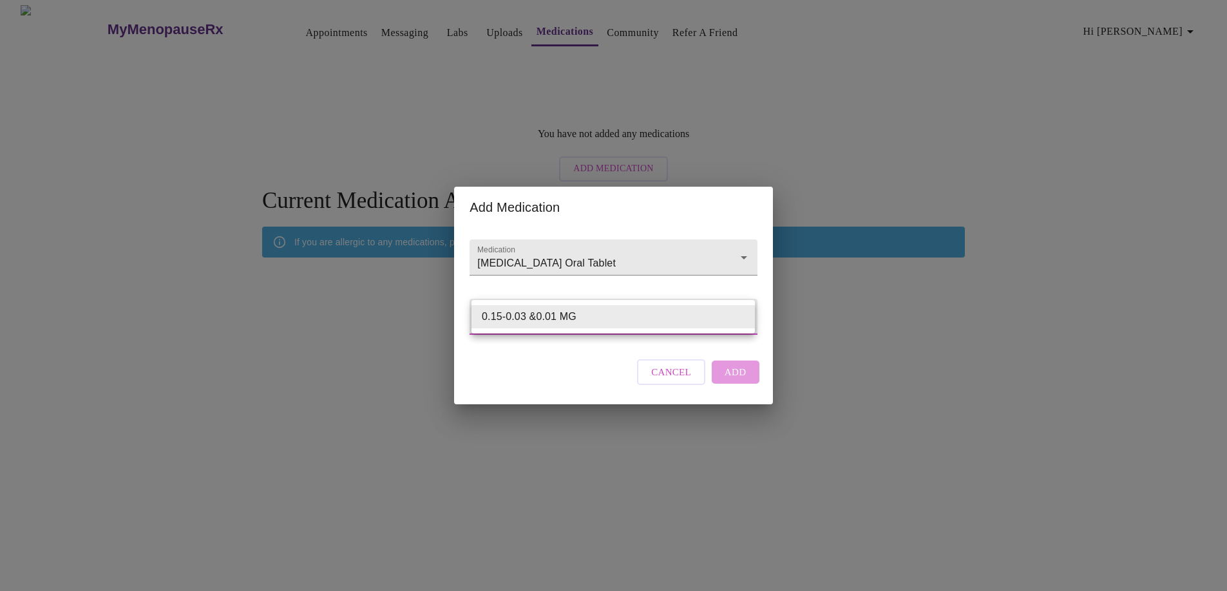
click at [556, 320] on li "0.15-0.03 &0.01 MG" at bounding box center [612, 316] width 283 height 23
type input "0.15-0.03 &0.01 MG"
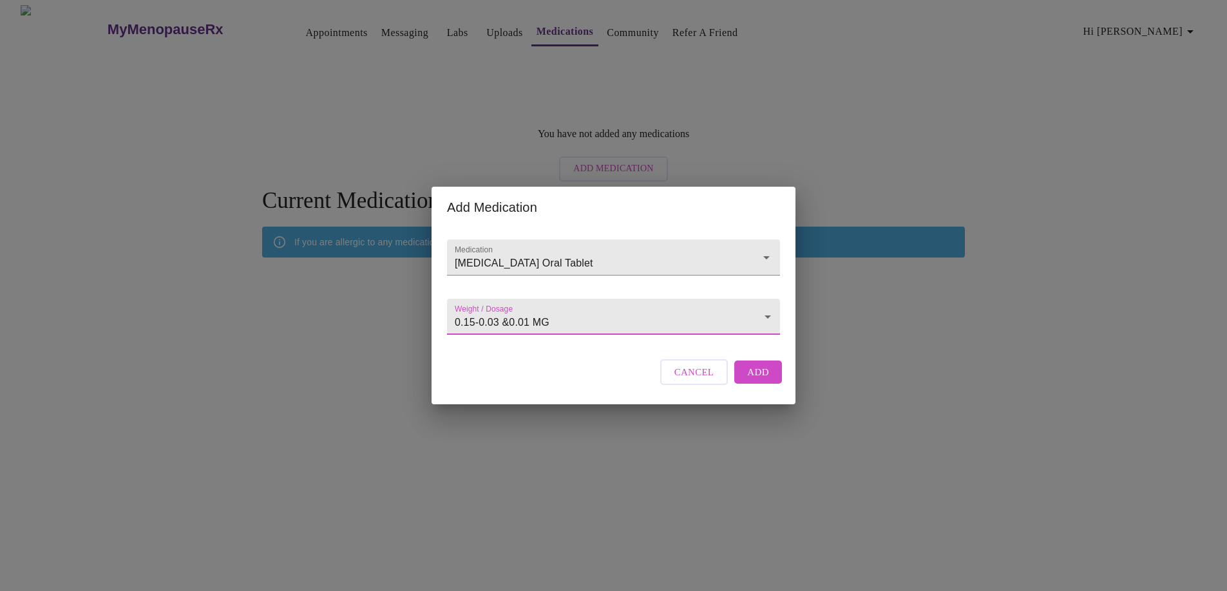
click at [748, 381] on span "Add" at bounding box center [758, 372] width 22 height 17
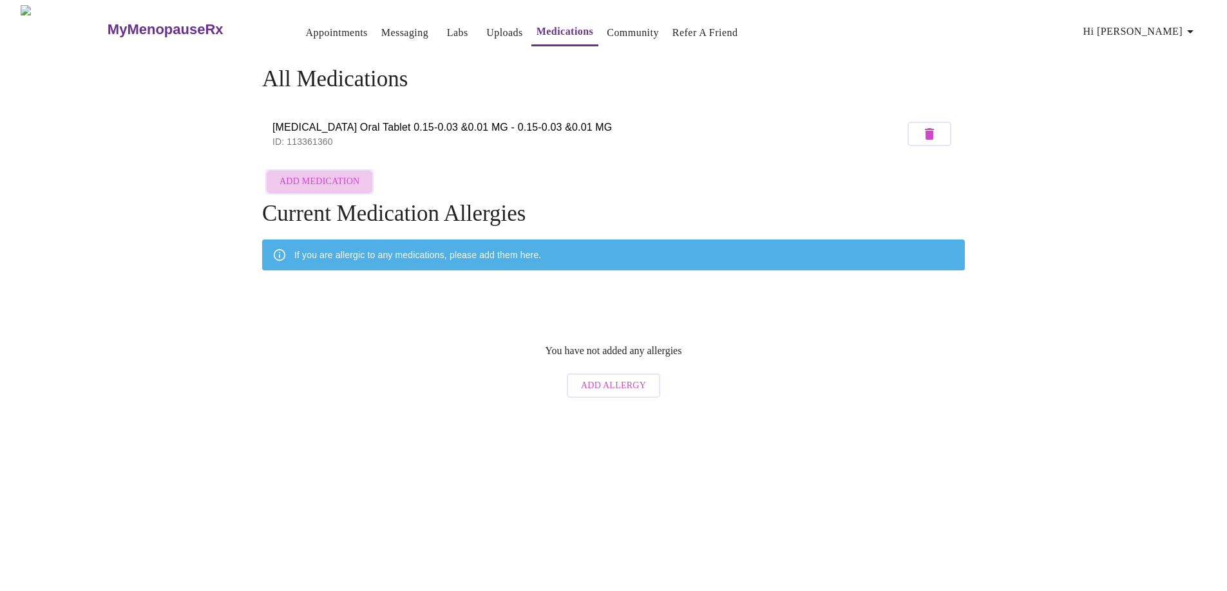
click at [341, 179] on span "Add Medication" at bounding box center [319, 182] width 80 height 16
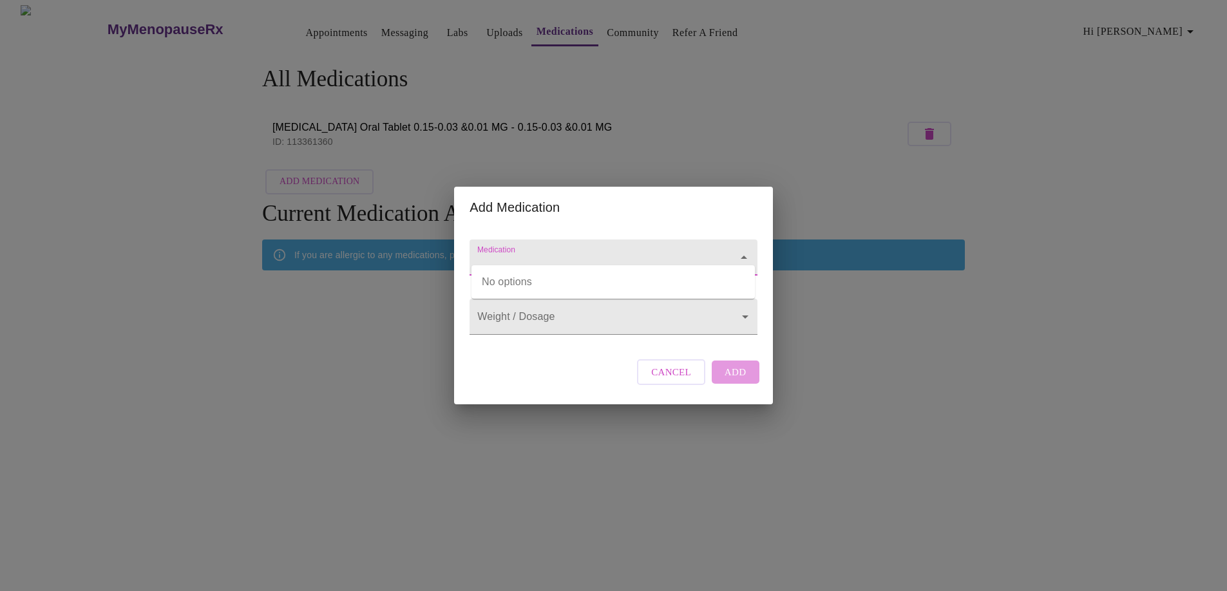
click at [572, 252] on input "Medication" at bounding box center [595, 264] width 240 height 24
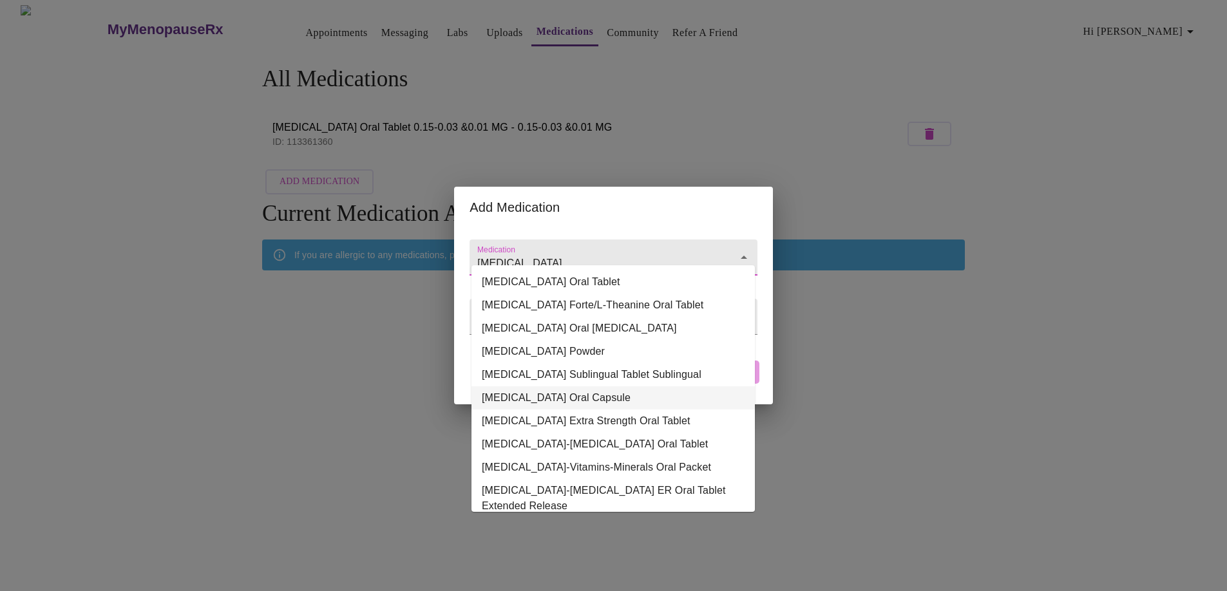
click at [571, 402] on li "Melatonin Oral Capsule" at bounding box center [612, 397] width 283 height 23
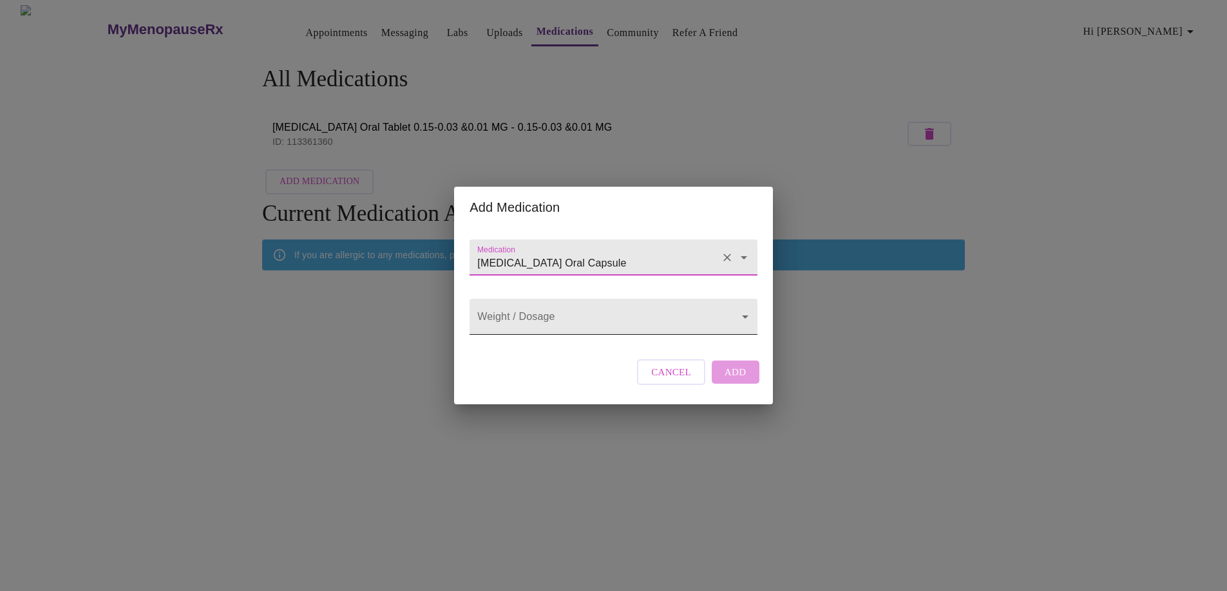
type input "Melatonin Oral Capsule"
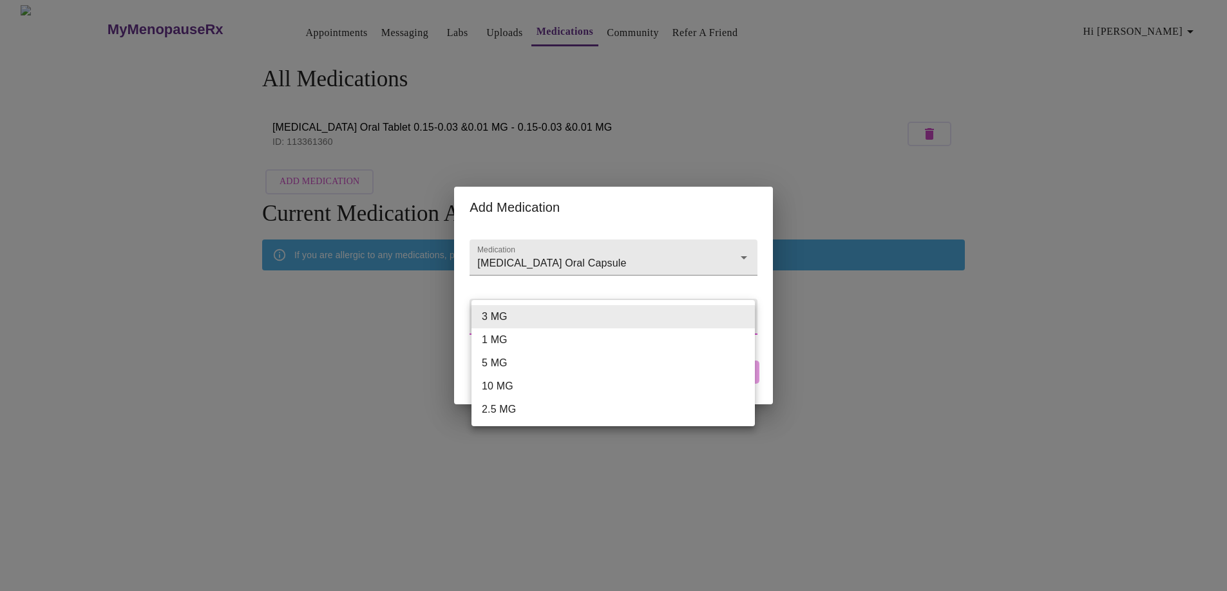
click at [744, 314] on body "MyMenopauseRx Appointments Messaging Labs Uploads Medications Community Refer a…" at bounding box center [613, 204] width 1216 height 399
drag, startPoint x: 581, startPoint y: 282, endPoint x: 607, endPoint y: 305, distance: 34.7
click at [581, 282] on div at bounding box center [613, 295] width 1227 height 591
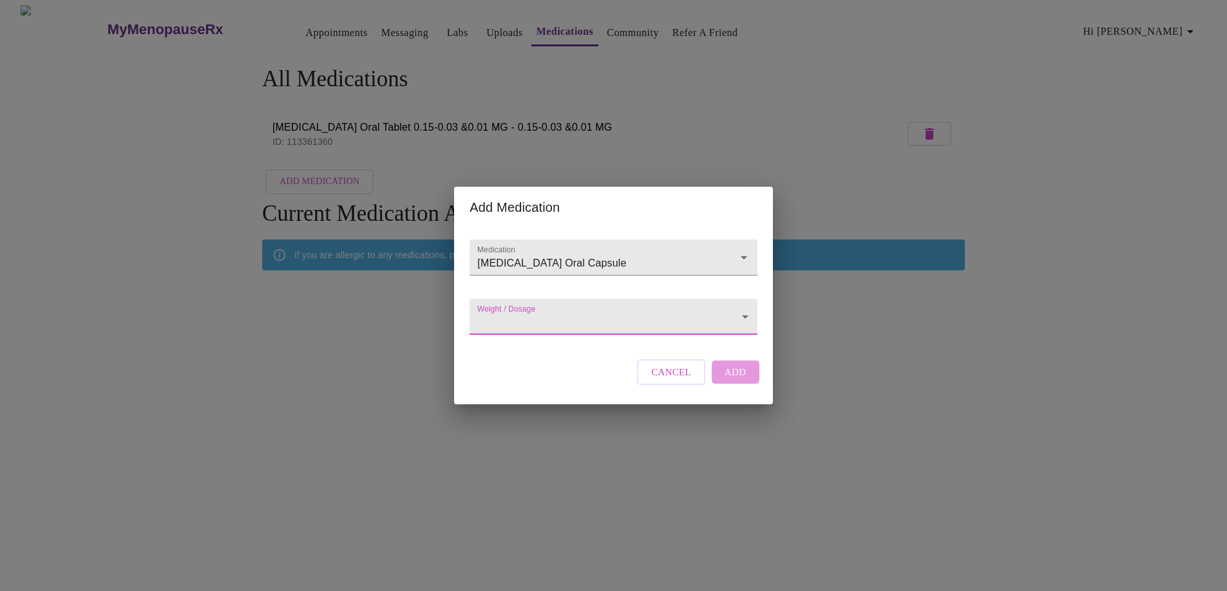
click at [679, 381] on span "Cancel" at bounding box center [671, 372] width 40 height 17
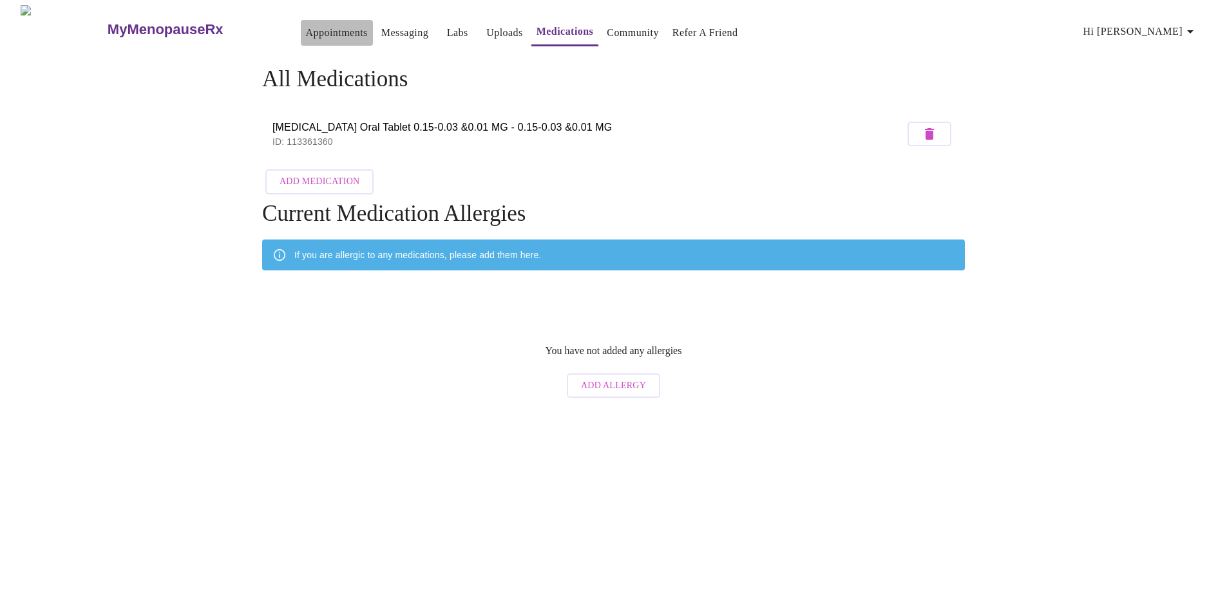
click at [311, 25] on link "Appointments" at bounding box center [337, 33] width 62 height 18
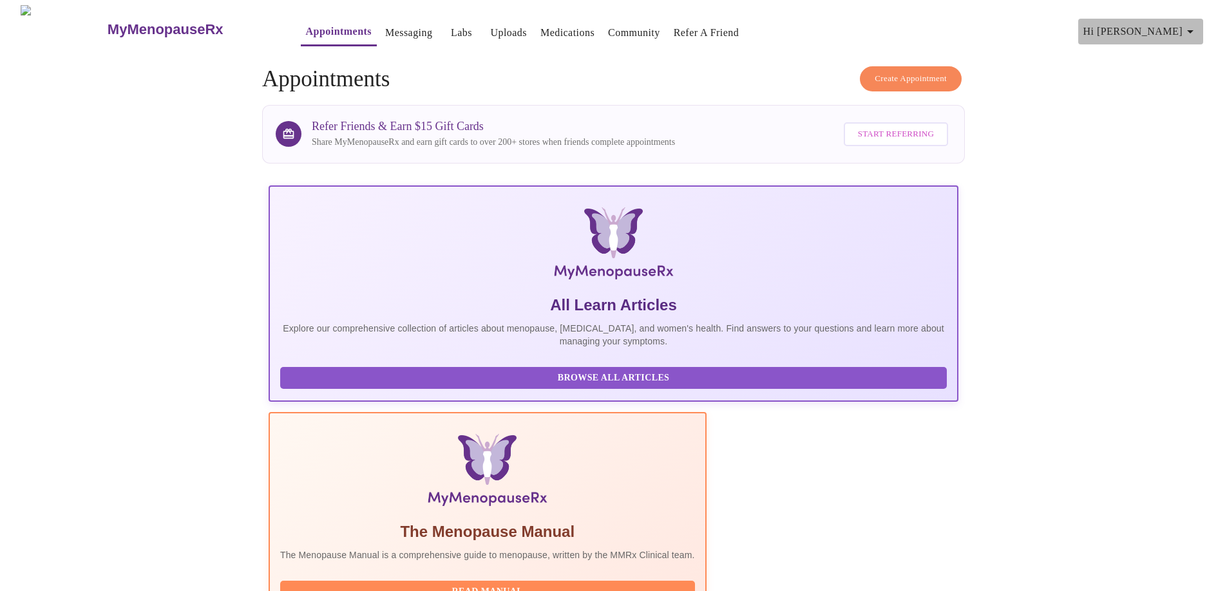
click at [1193, 30] on icon "button" at bounding box center [1190, 31] width 6 height 3
click at [1156, 52] on li "Billing" at bounding box center [1167, 50] width 59 height 23
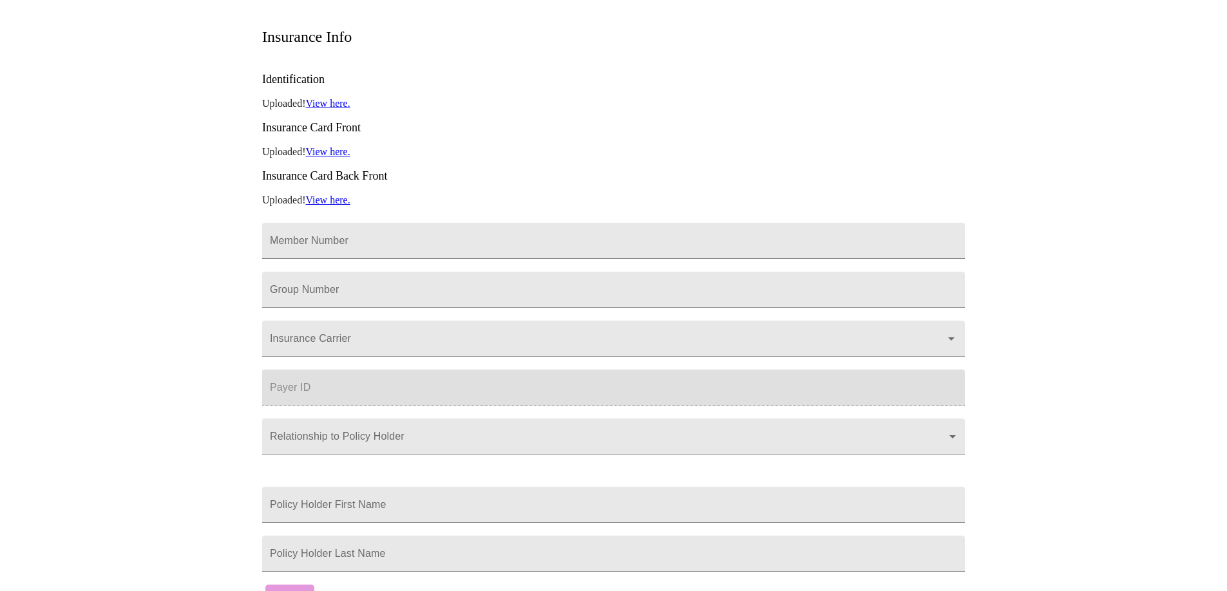
scroll to position [225, 0]
click at [431, 222] on input "Member Number" at bounding box center [613, 240] width 703 height 36
click at [589, 168] on h3 "Insurance Card Back Front" at bounding box center [613, 175] width 703 height 14
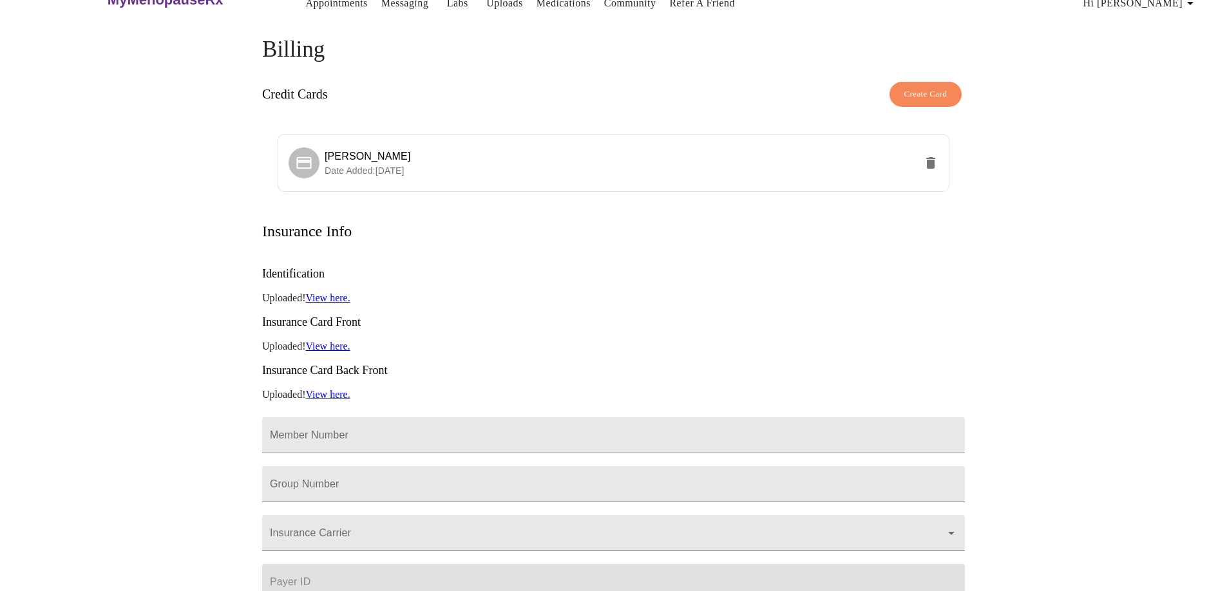
scroll to position [0, 0]
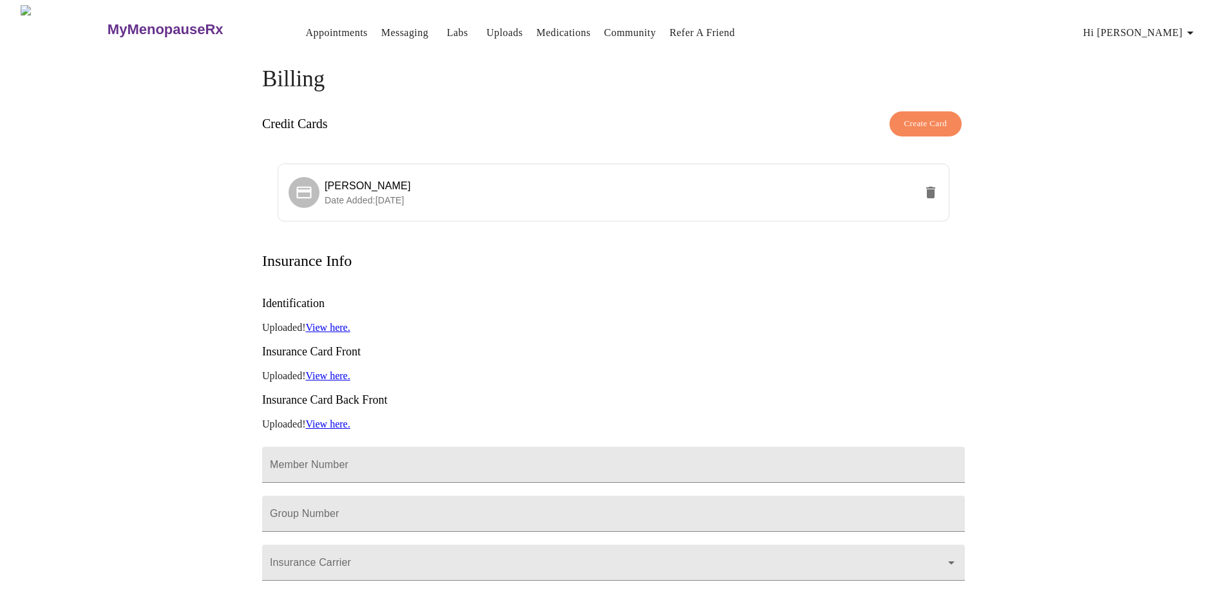
click at [1193, 32] on icon "button" at bounding box center [1190, 33] width 6 height 3
click at [1172, 75] on li "Invoices" at bounding box center [1167, 73] width 59 height 23
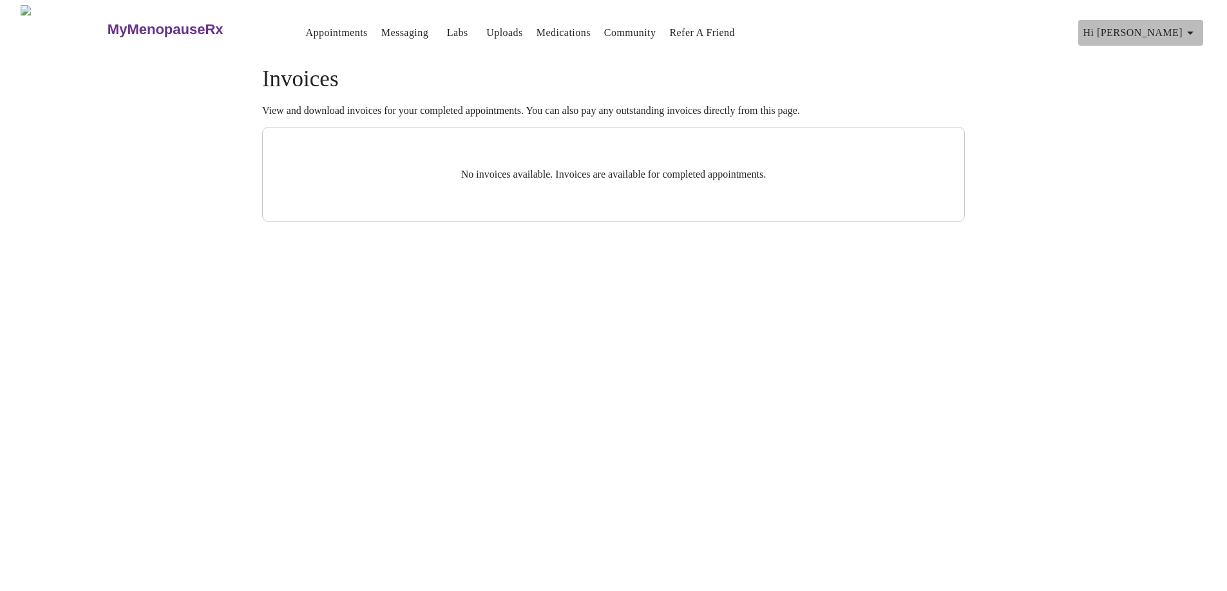
click at [1195, 25] on icon "button" at bounding box center [1189, 32] width 15 height 15
click at [1152, 24] on li "Settings" at bounding box center [1167, 27] width 59 height 23
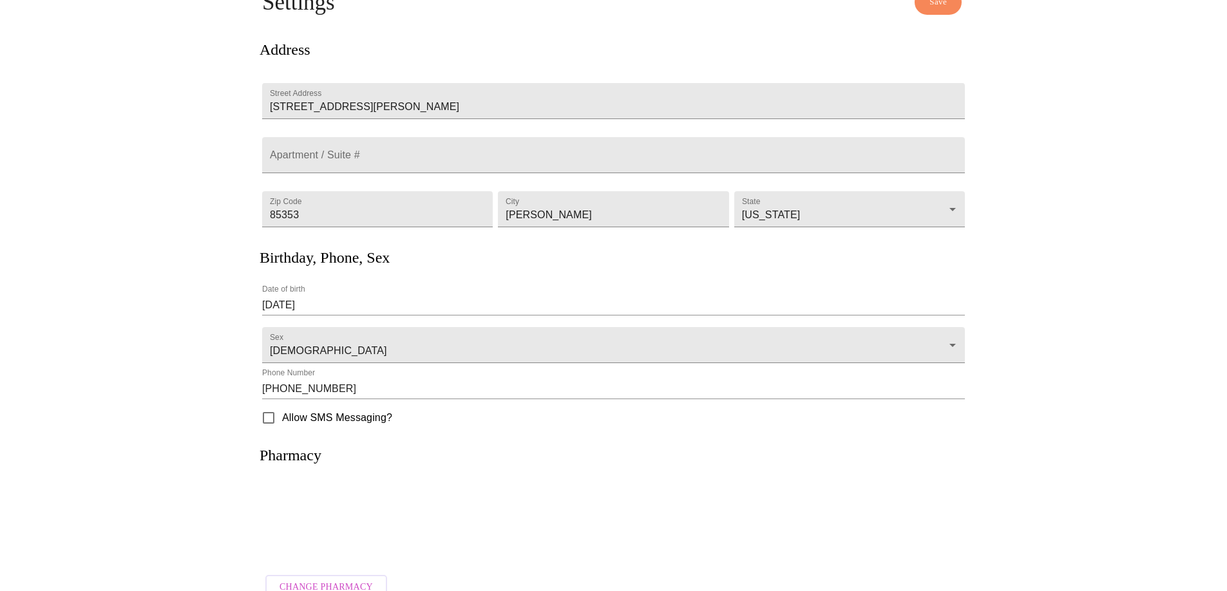
scroll to position [111, 0]
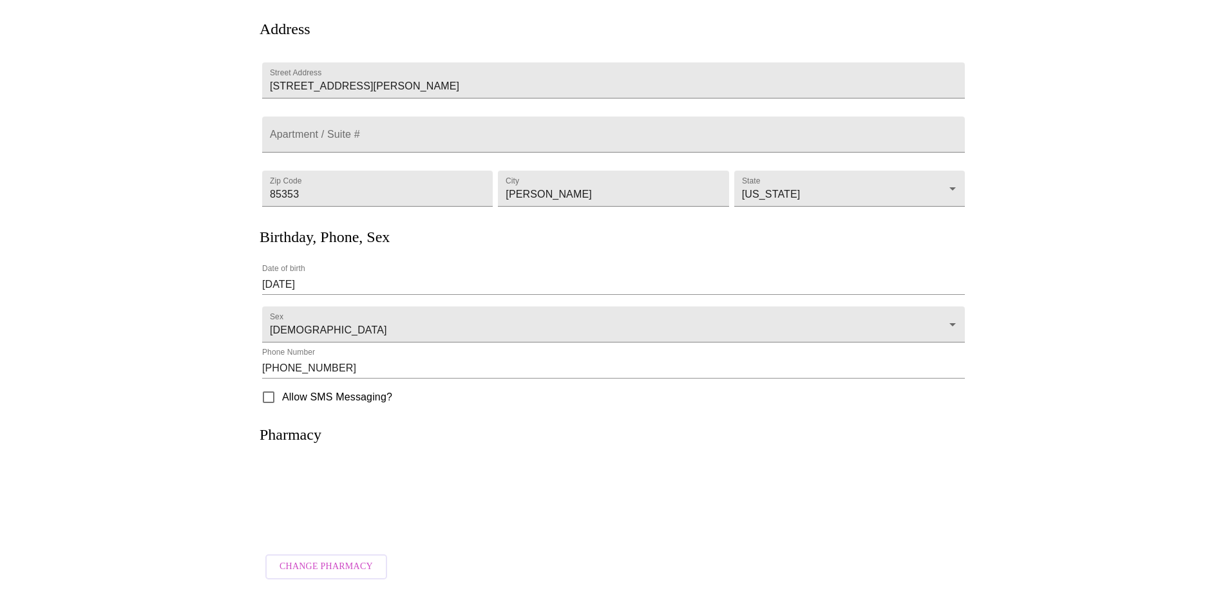
click at [268, 395] on input "Allow SMS Messaging?" at bounding box center [268, 397] width 27 height 27
checkbox input "true"
click at [310, 462] on div at bounding box center [613, 502] width 703 height 81
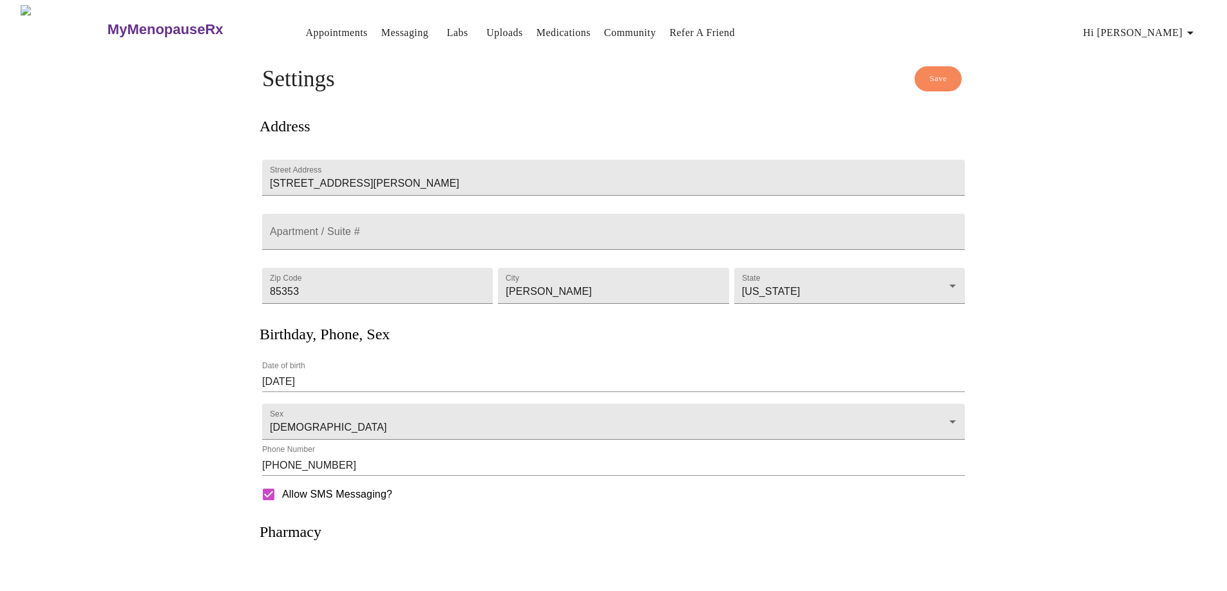
click at [941, 73] on span "Save" at bounding box center [937, 78] width 17 height 15
click at [1196, 28] on icon "button" at bounding box center [1189, 32] width 15 height 15
click at [1171, 98] on li "Log out" at bounding box center [1167, 97] width 59 height 23
